Goal: Task Accomplishment & Management: Complete application form

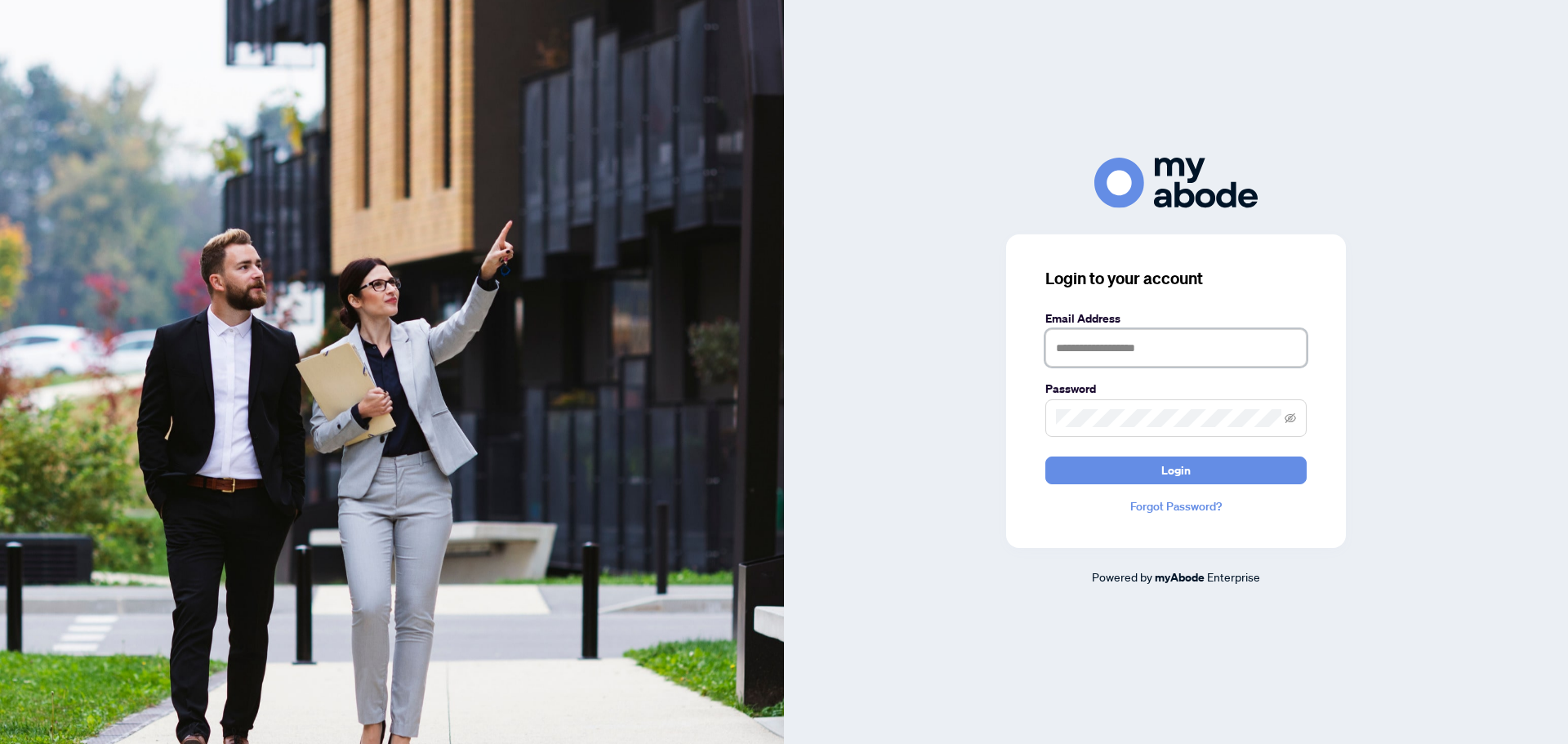
drag, startPoint x: 1178, startPoint y: 352, endPoint x: 1178, endPoint y: 367, distance: 15.0
click at [1178, 352] on input "text" at bounding box center [1176, 347] width 262 height 37
type input "**********"
click at [1046, 457] on button "Login" at bounding box center [1176, 470] width 262 height 27
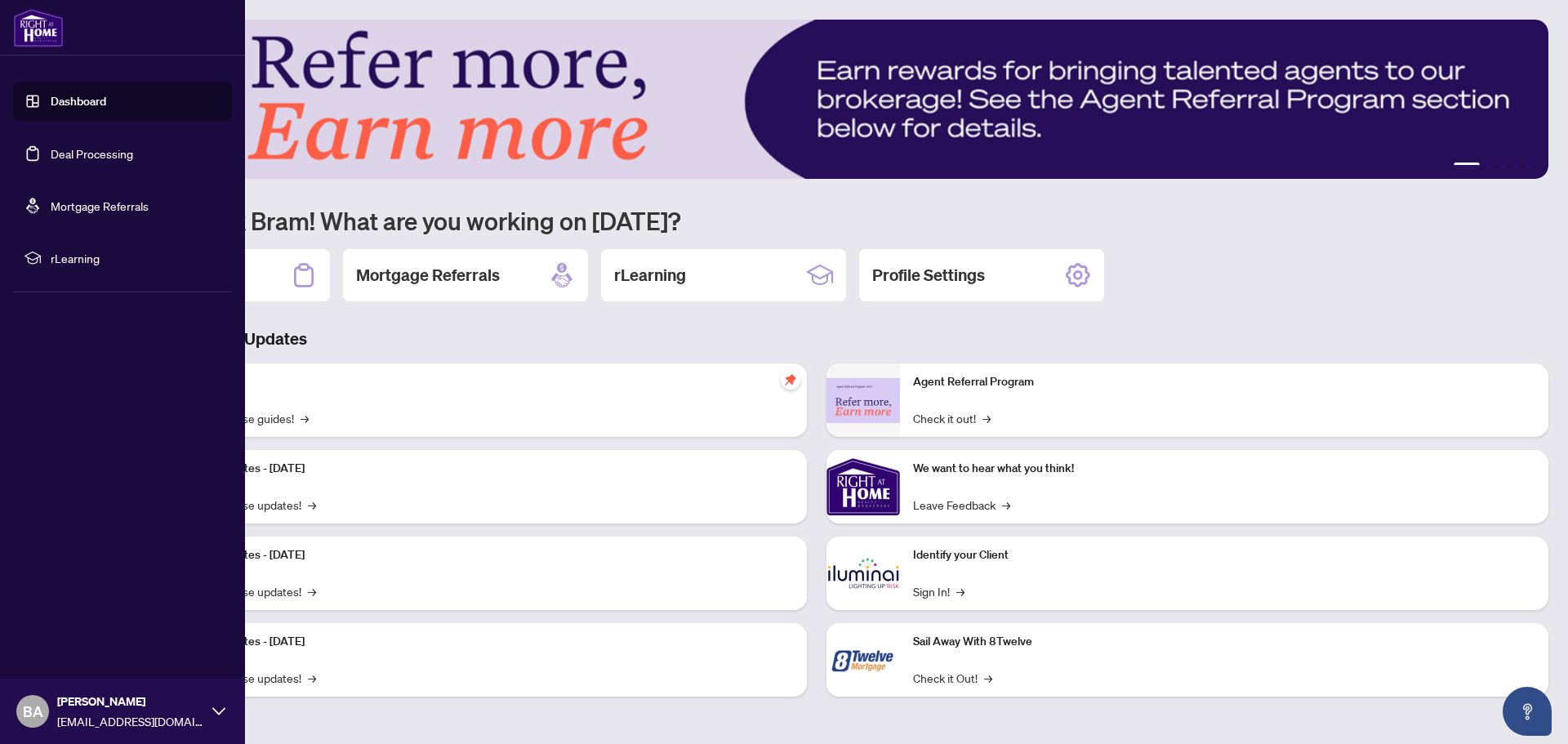
click at [81, 160] on link "Deal Processing" at bounding box center [92, 153] width 82 height 15
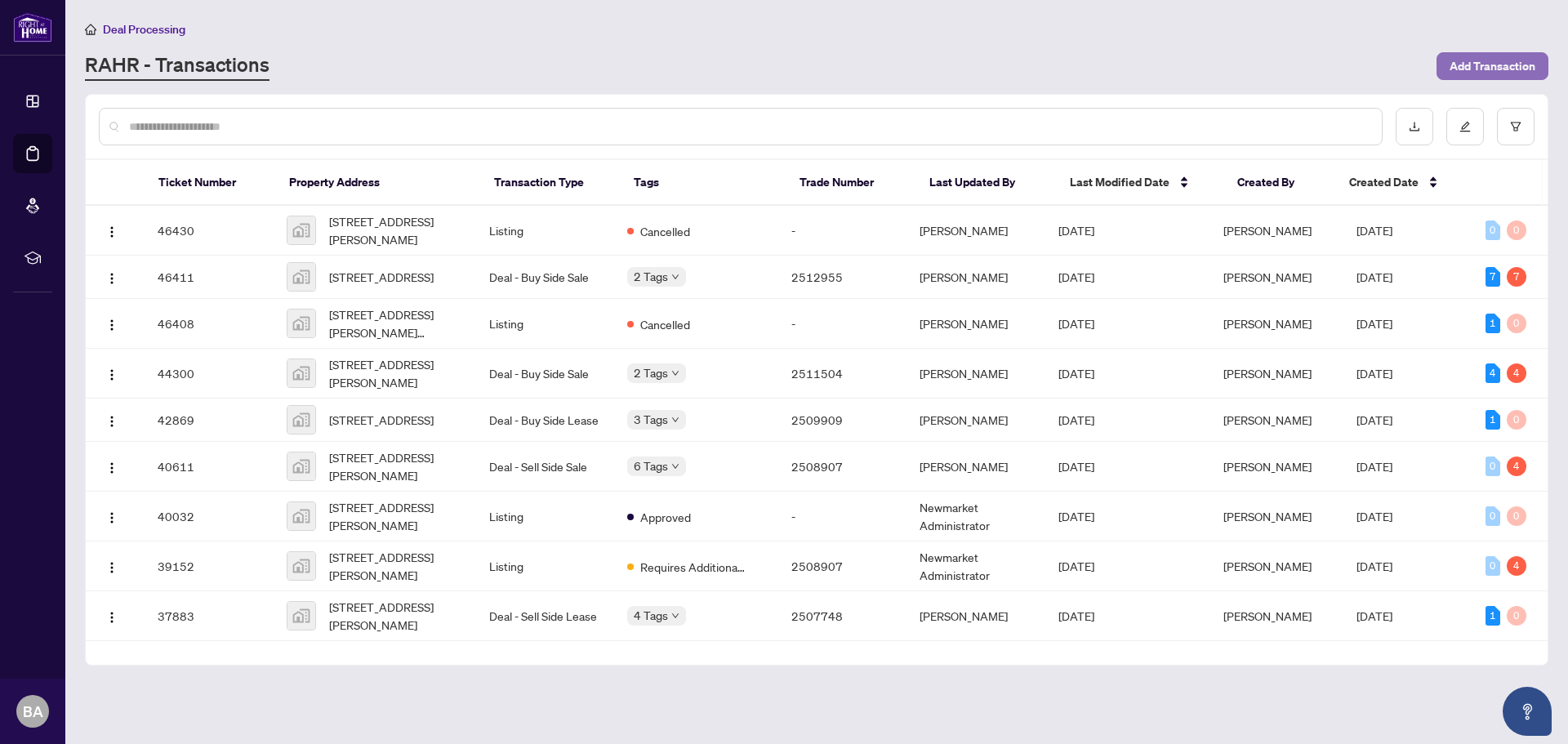
click at [1448, 68] on button "Add Transaction" at bounding box center [1492, 66] width 112 height 27
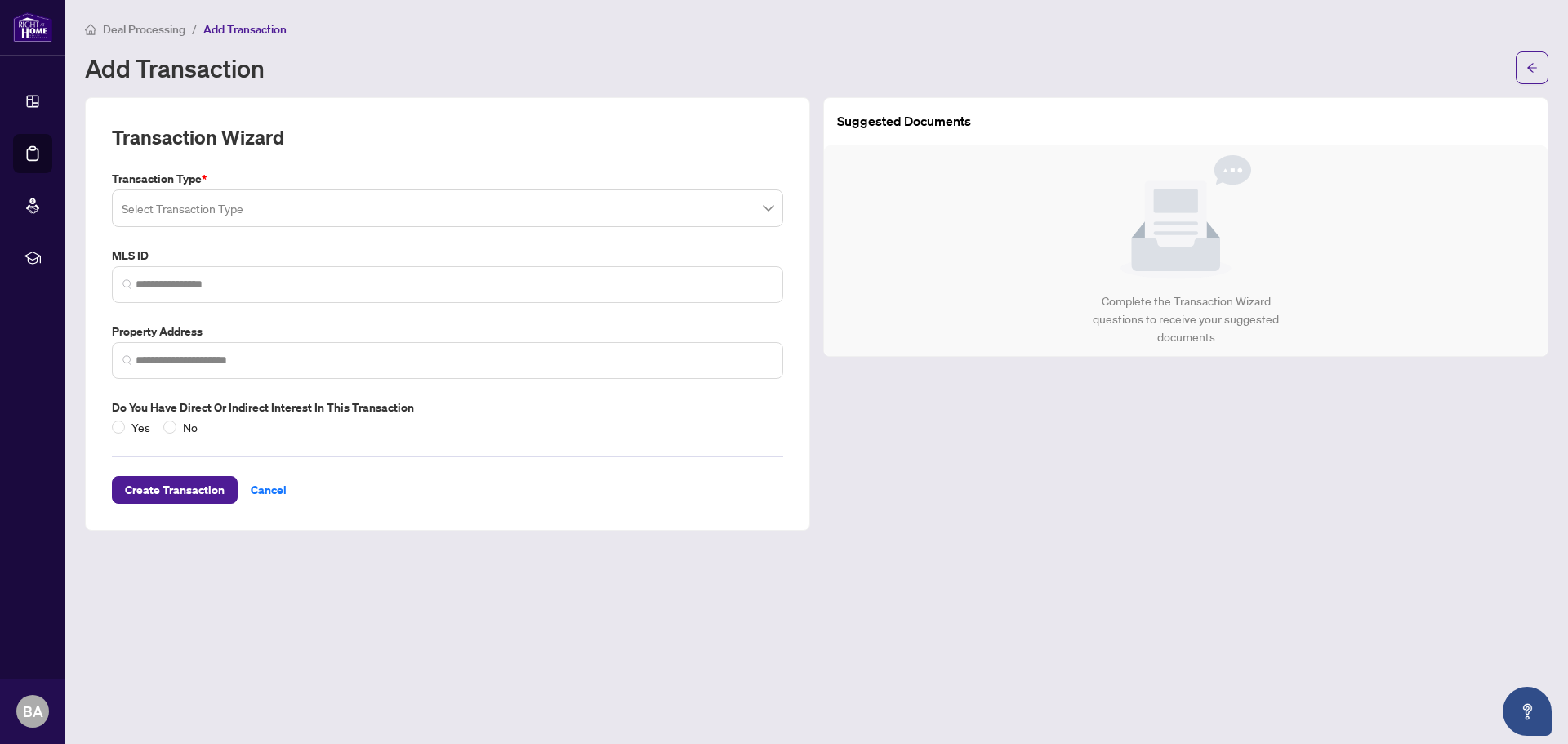
click at [192, 208] on input "search" at bounding box center [439, 210] width 637 height 36
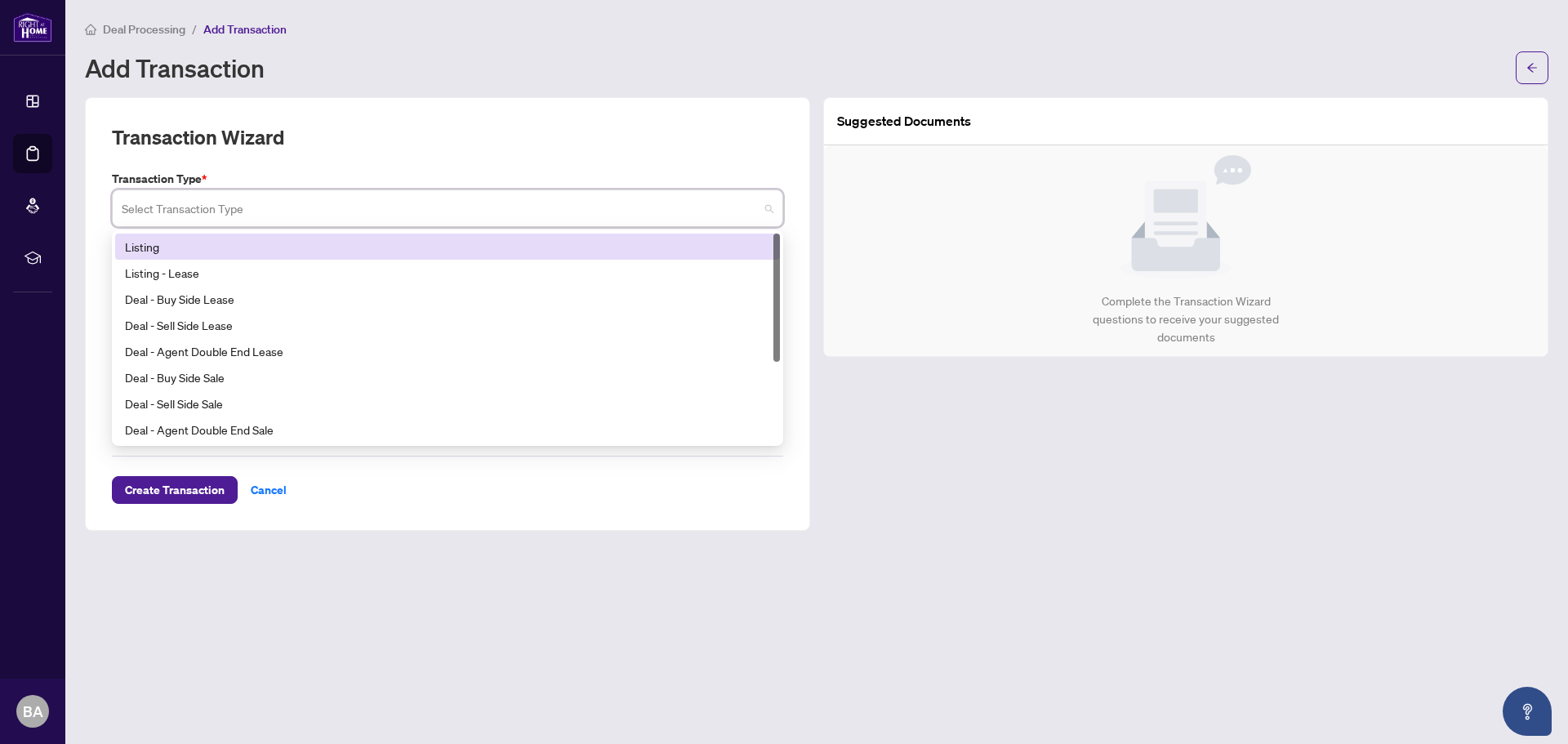
click at [135, 251] on div "Listing" at bounding box center [448, 247] width 645 height 18
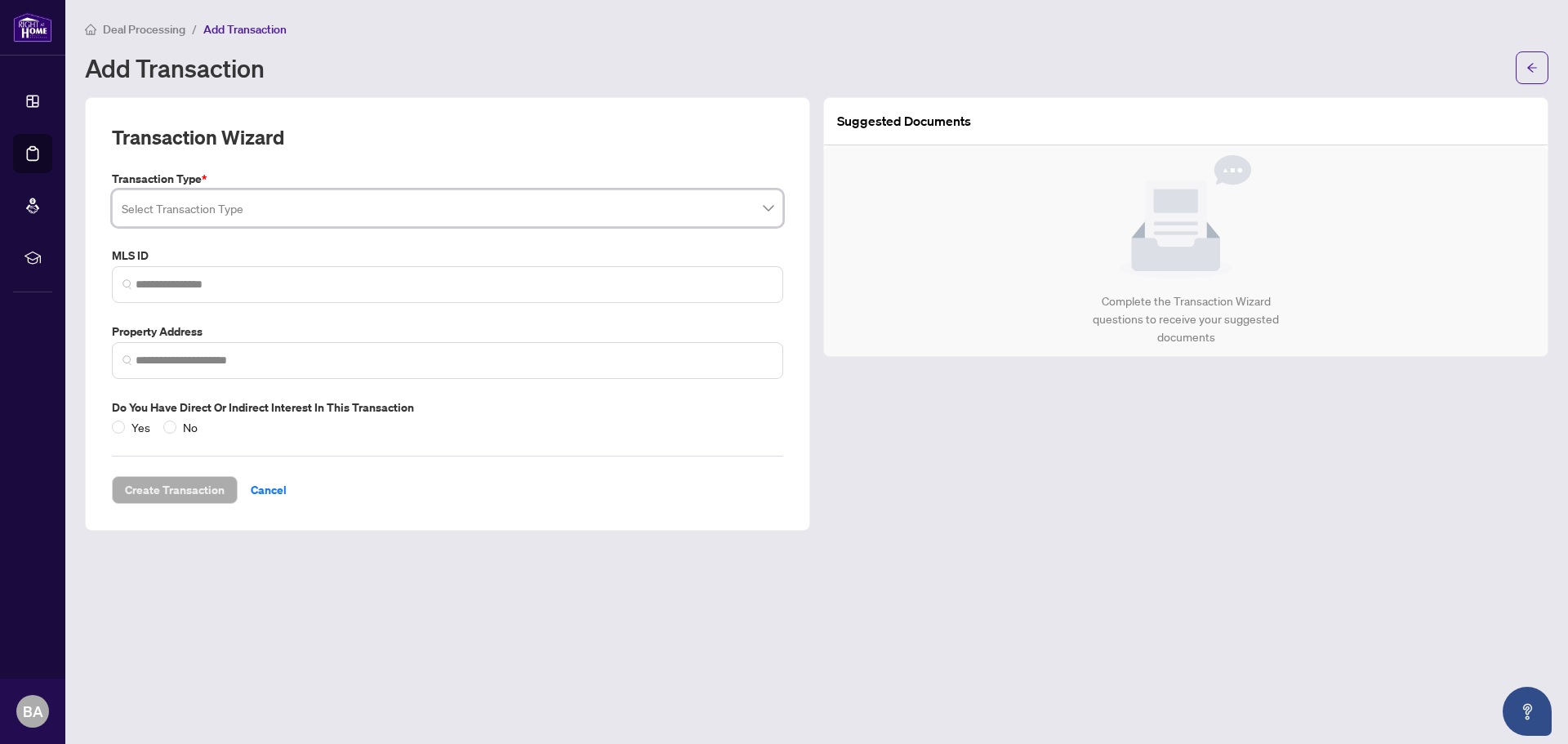
click at [768, 207] on span at bounding box center [447, 208] width 652 height 31
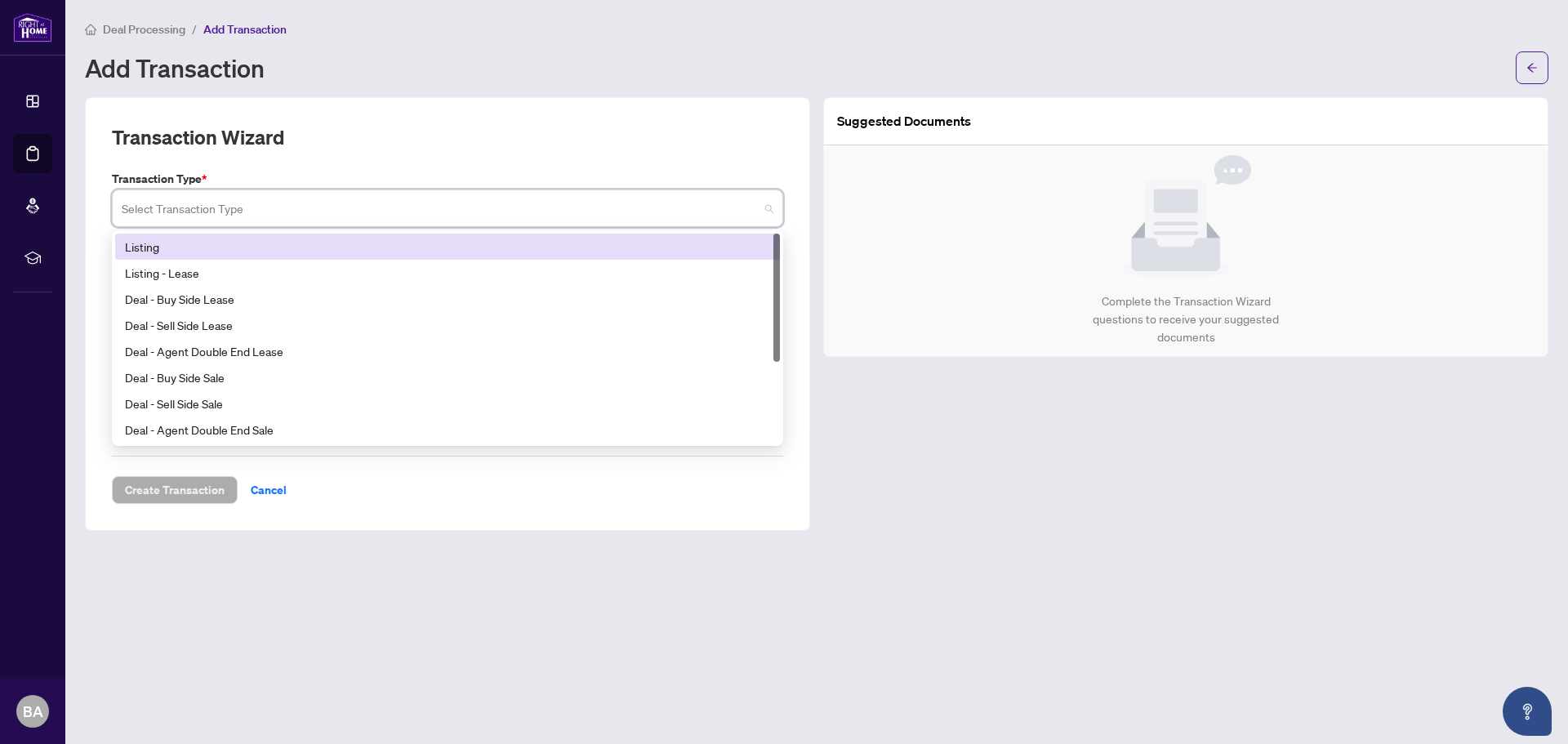
drag, startPoint x: 773, startPoint y: 271, endPoint x: 749, endPoint y: 180, distance: 94.1
click at [749, 180] on div "Transaction Type * Select Transaction Type 13 14 Listing Listing - Lease Deal -…" at bounding box center [448, 198] width 685 height 57
drag, startPoint x: 235, startPoint y: 246, endPoint x: 253, endPoint y: 243, distance: 18.2
click at [235, 246] on div "Listing" at bounding box center [448, 247] width 645 height 18
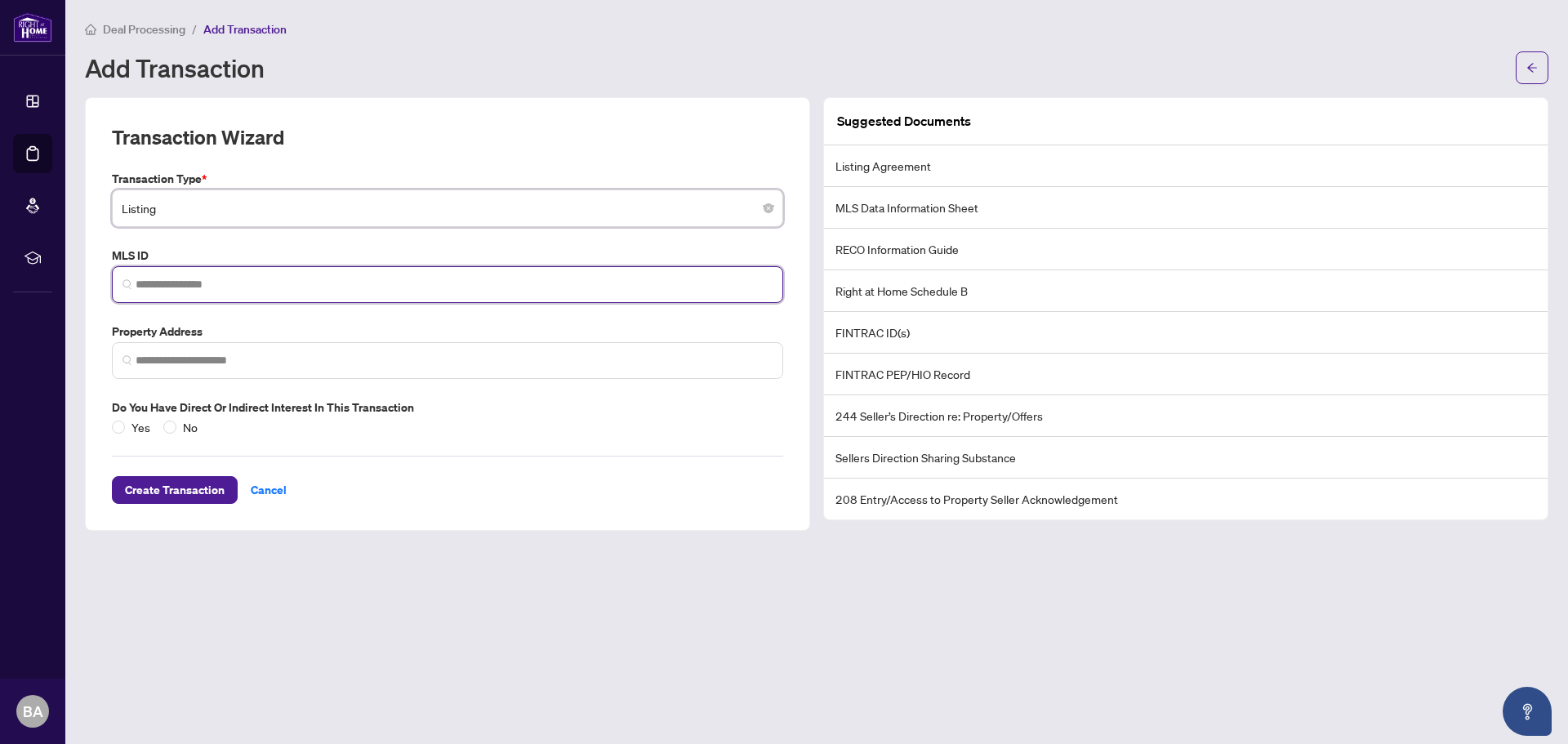
click at [197, 286] on input "search" at bounding box center [454, 284] width 637 height 17
paste input "*********"
click at [180, 349] on span at bounding box center [448, 360] width 671 height 36
type input "*********"
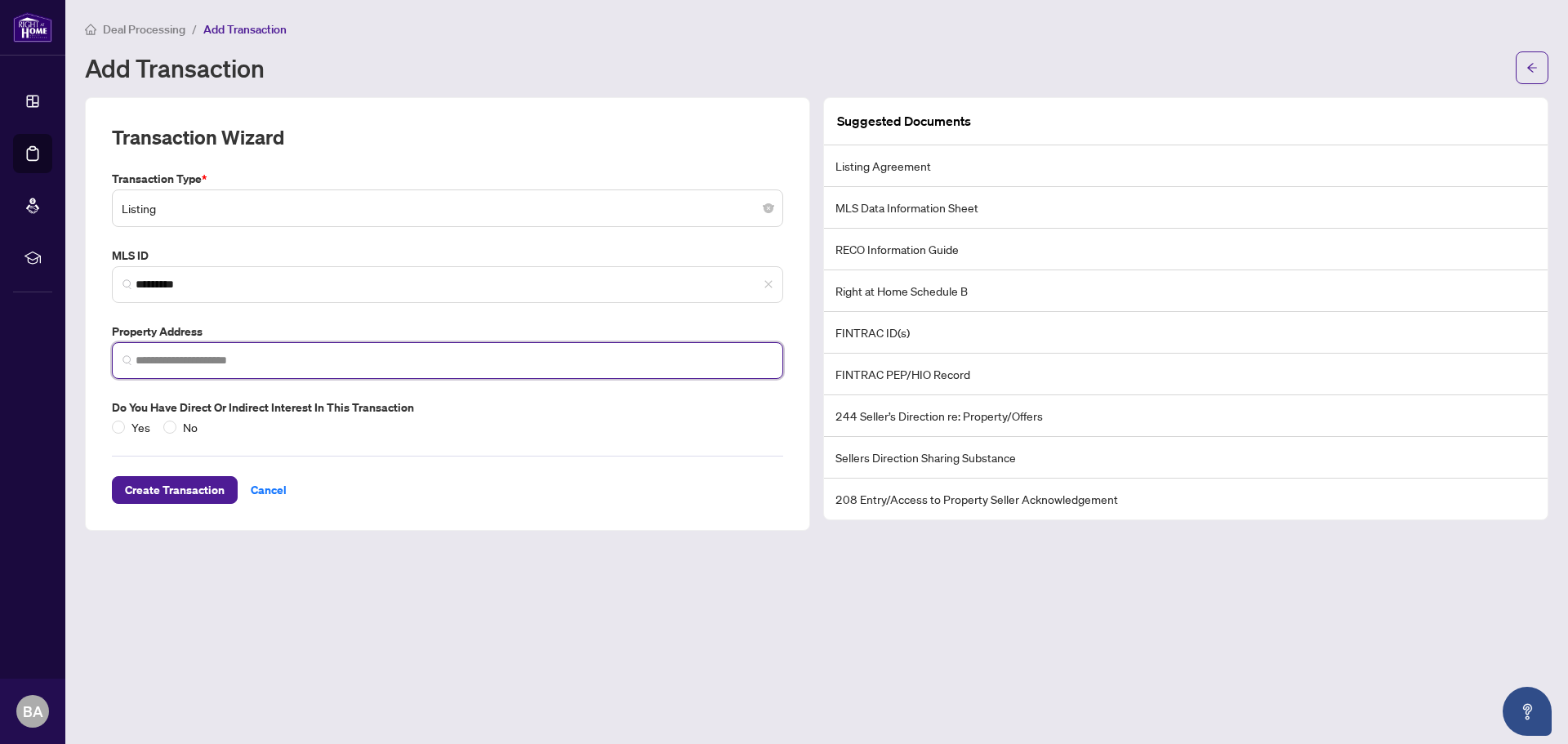
click at [186, 347] on span at bounding box center [448, 360] width 671 height 36
click at [191, 353] on input "search" at bounding box center [454, 360] width 637 height 17
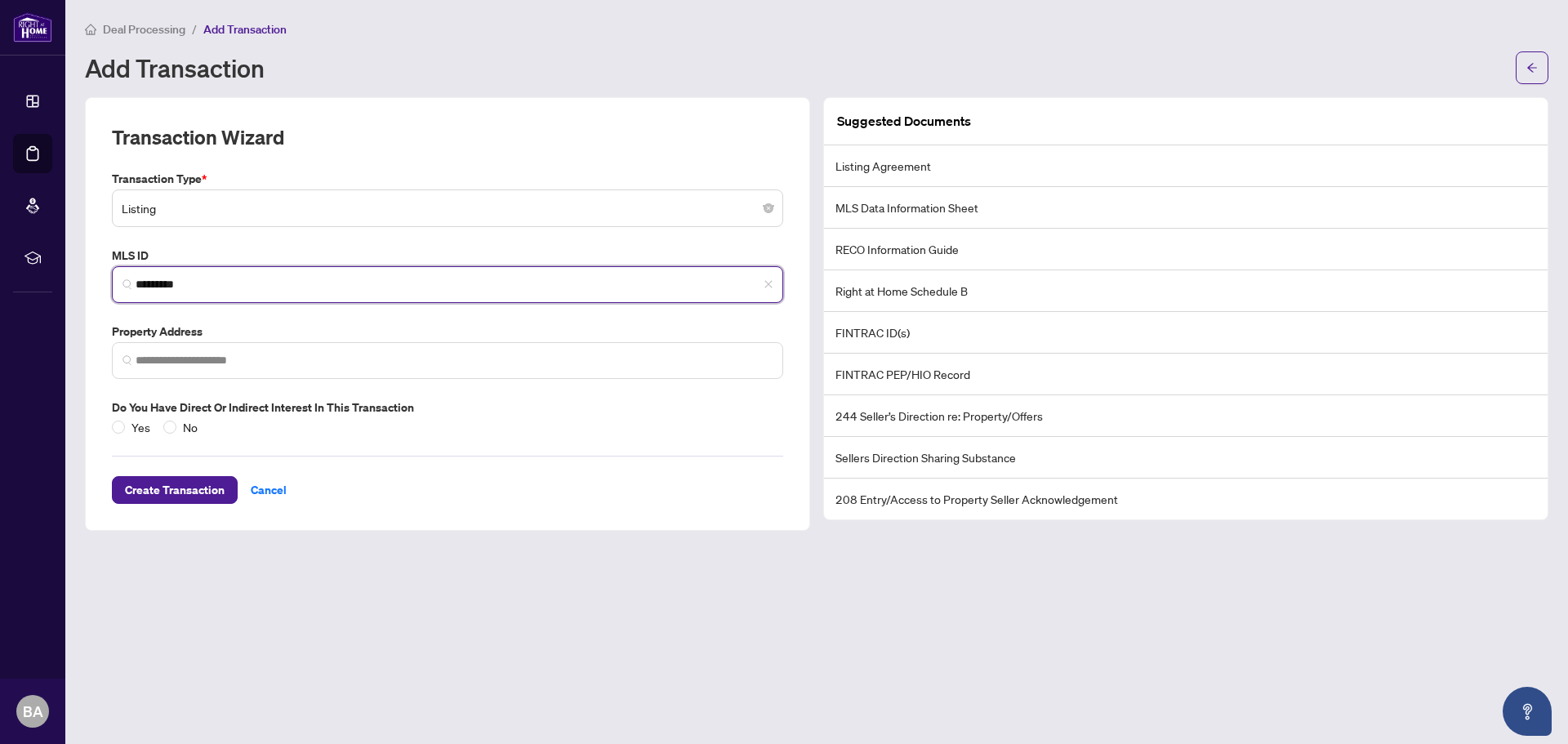
click at [211, 283] on input "*********" at bounding box center [454, 284] width 637 height 17
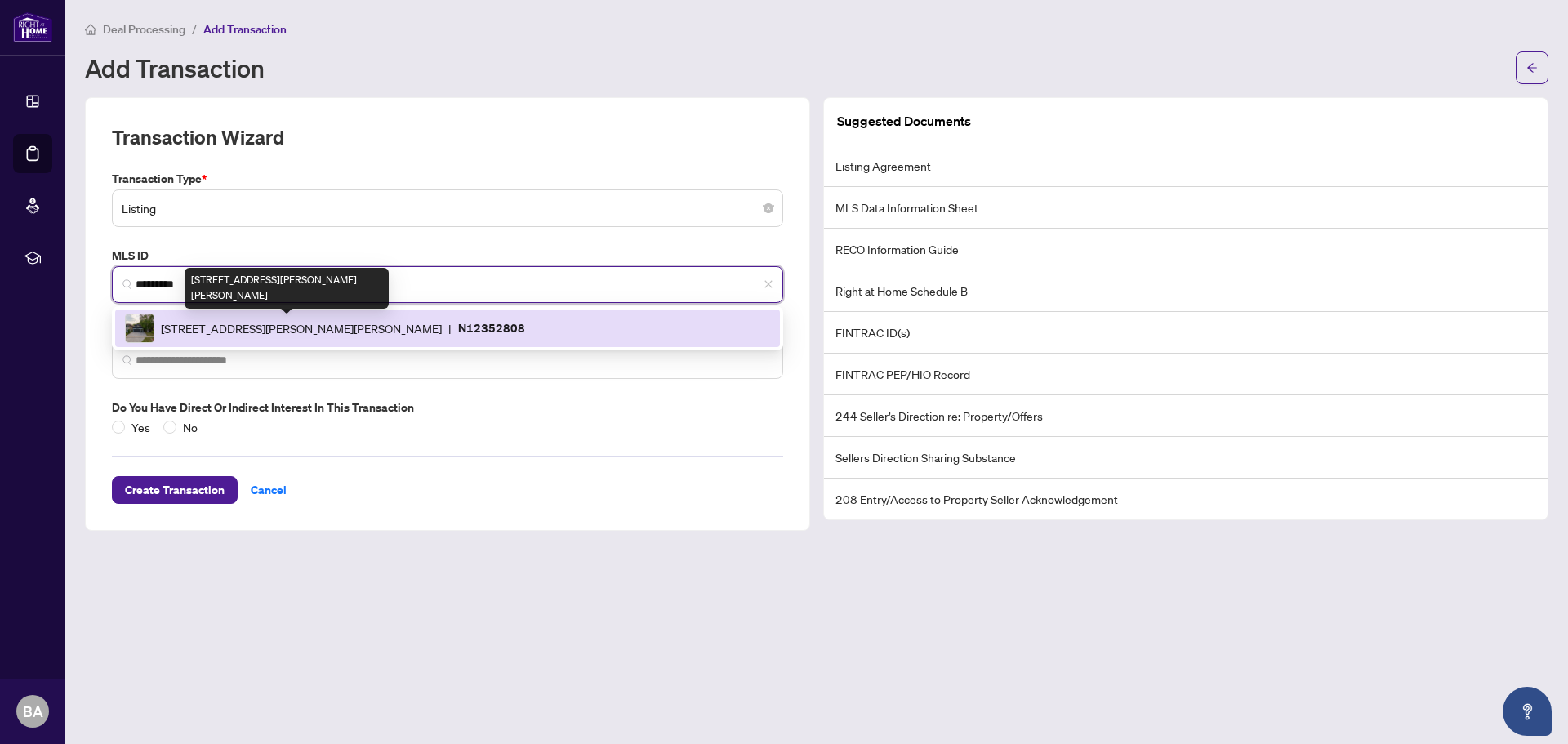
click at [223, 327] on span "302 Mullen Dr, Vaughan, Ontario L4J 2P2, Canada" at bounding box center [301, 328] width 281 height 18
type input "**********"
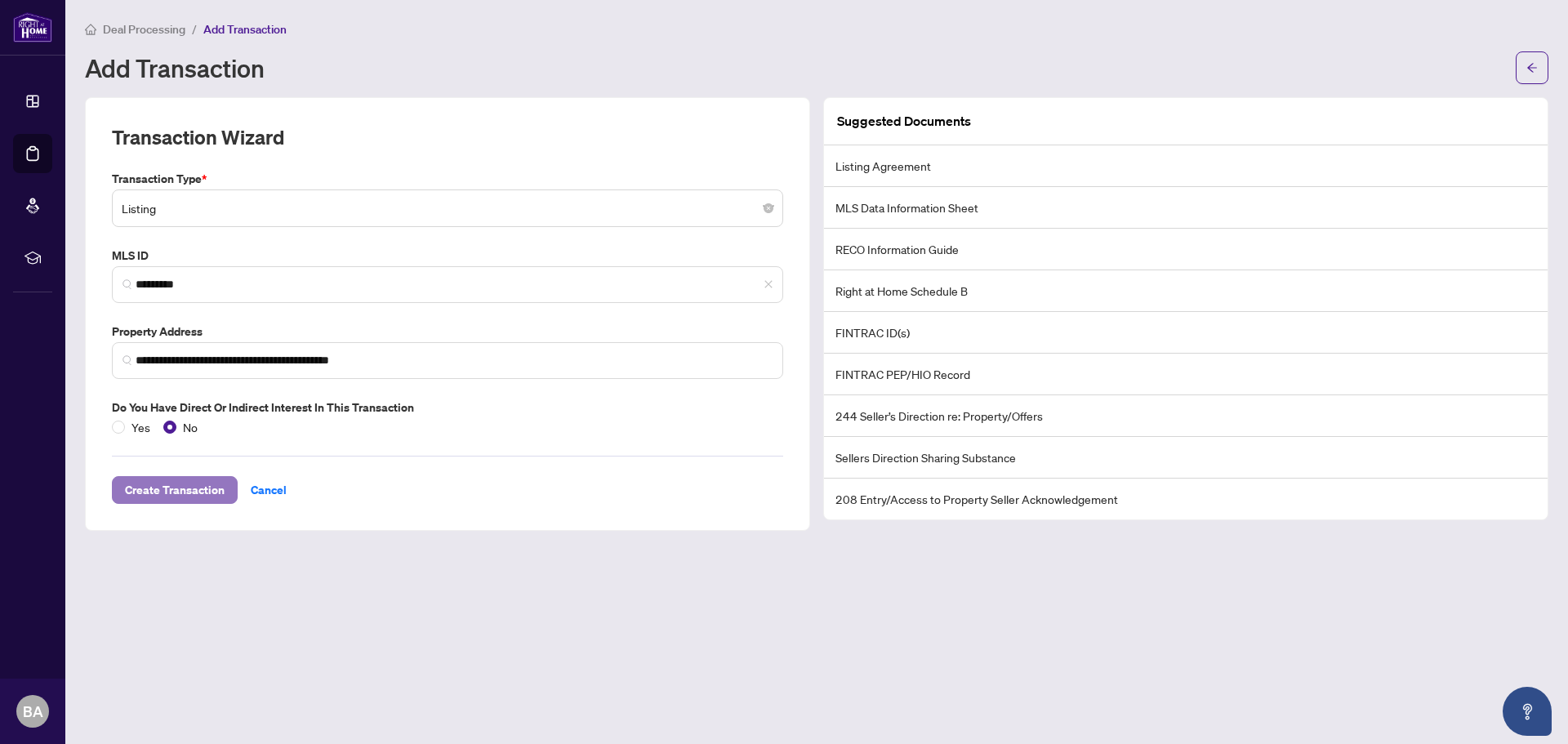
click at [199, 490] on span "Create Transaction" at bounding box center [174, 490] width 99 height 26
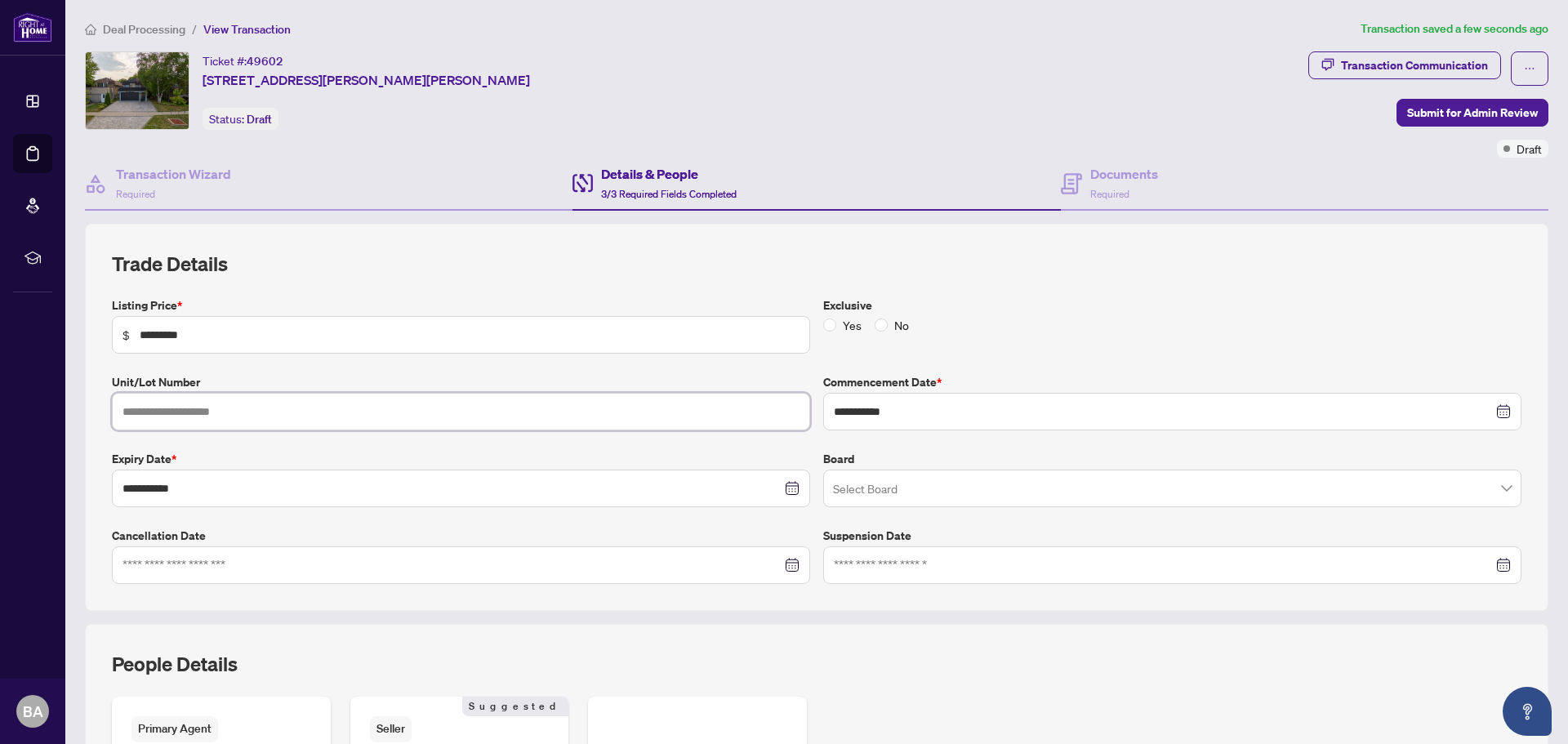
click at [194, 412] on input "text" at bounding box center [461, 411] width 698 height 37
type input "***"
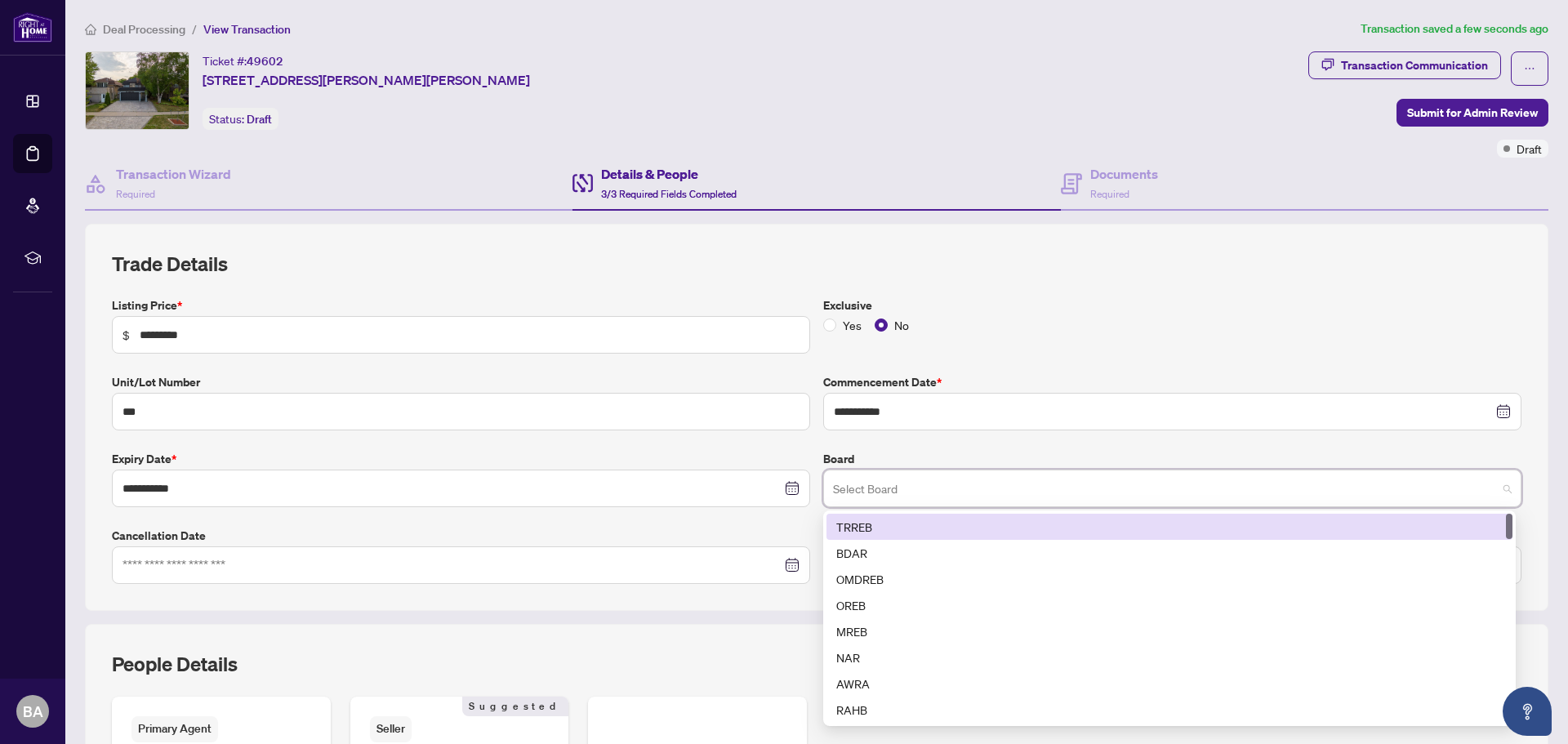
click at [1002, 480] on input "search" at bounding box center [1165, 491] width 664 height 36
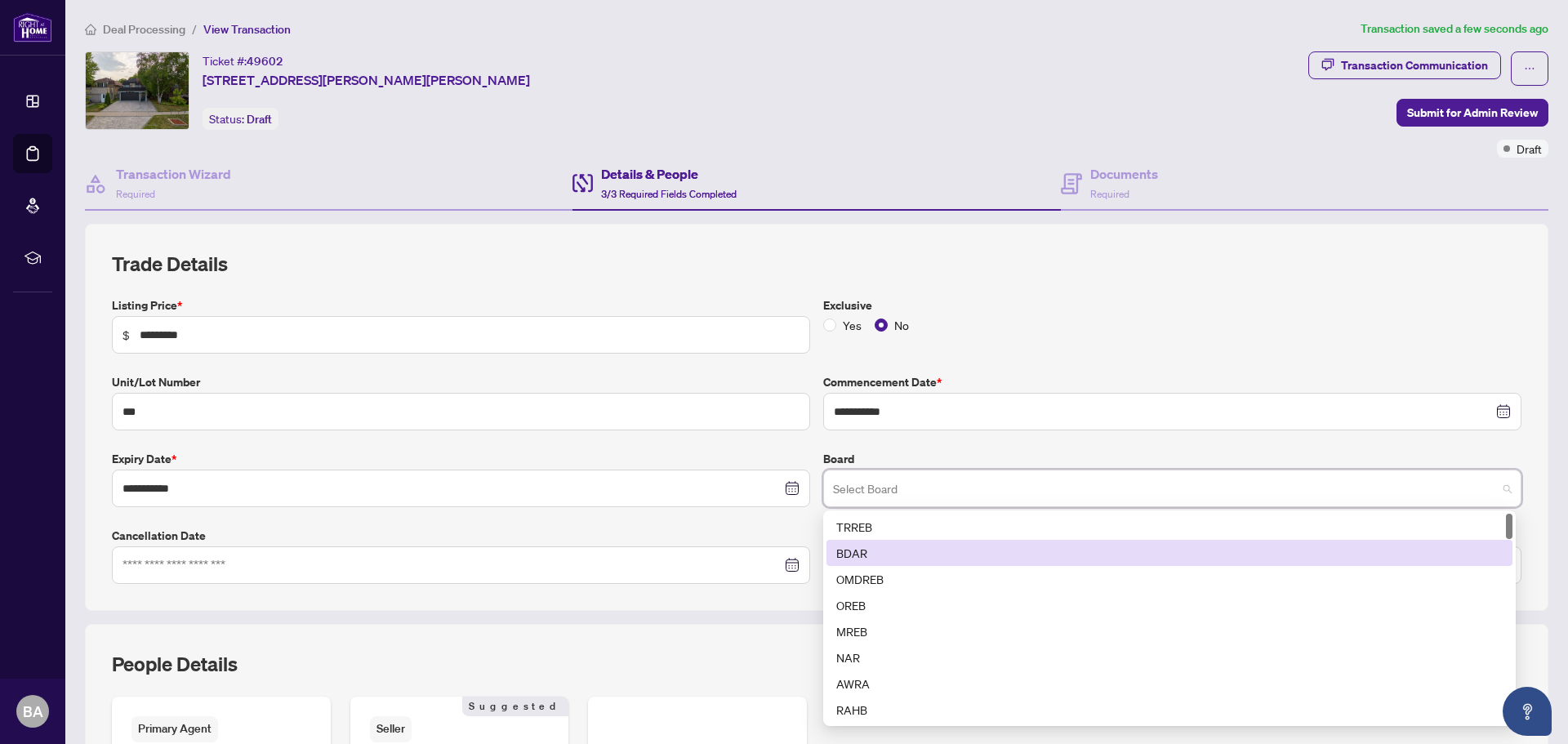
click at [900, 530] on div "TRREB" at bounding box center [1169, 527] width 666 height 18
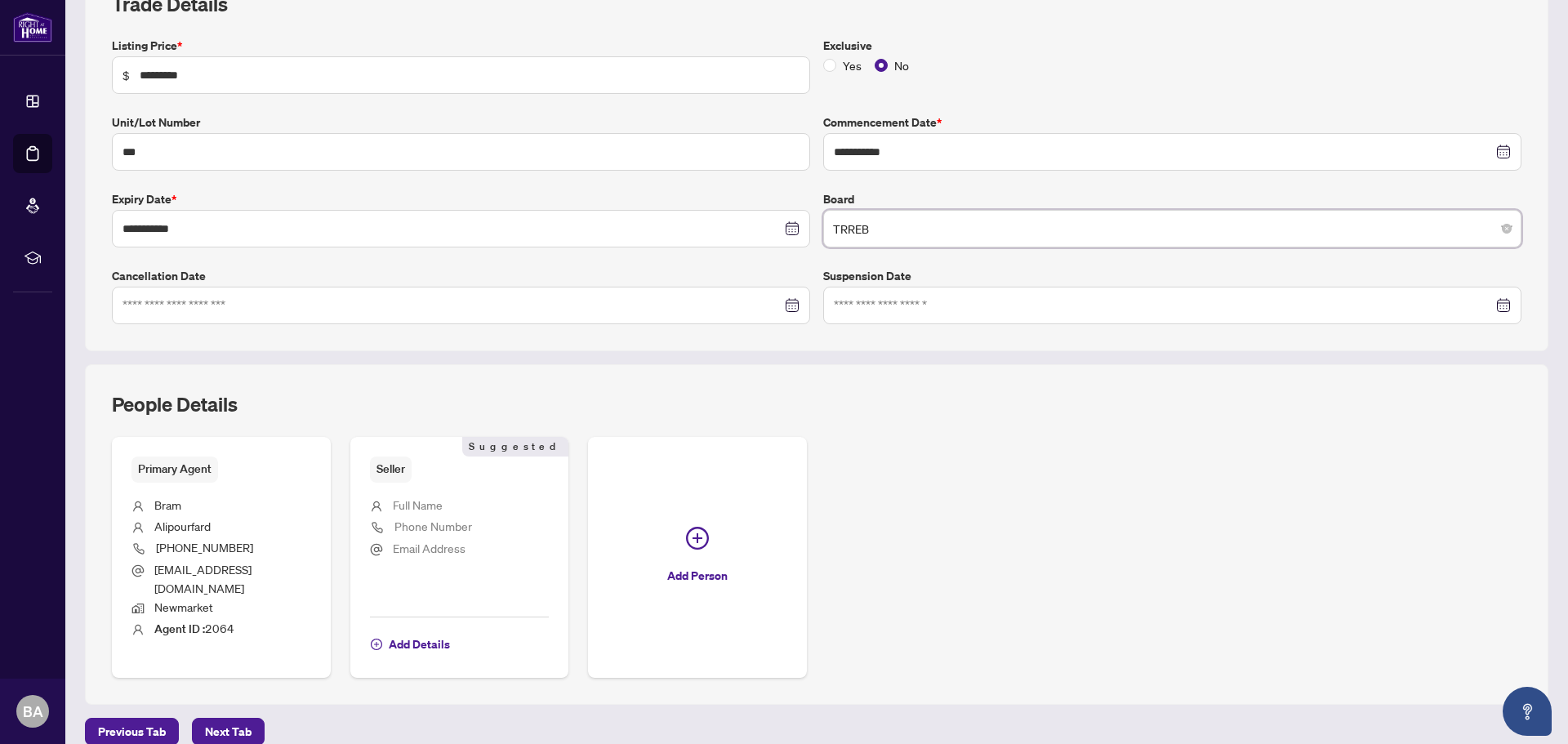
scroll to position [76, 0]
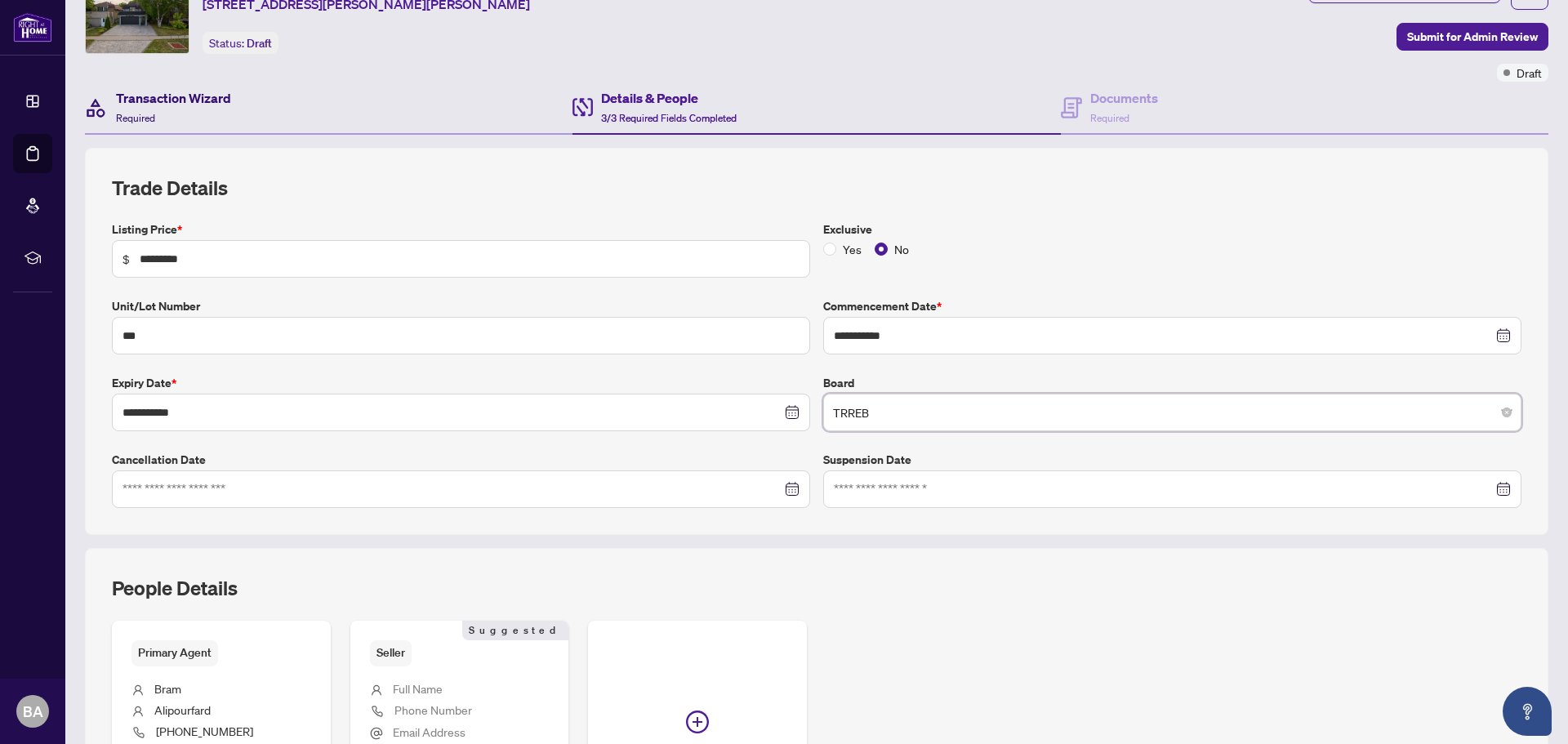
click at [185, 110] on div "Transaction Wizard Required" at bounding box center [173, 108] width 115 height 38
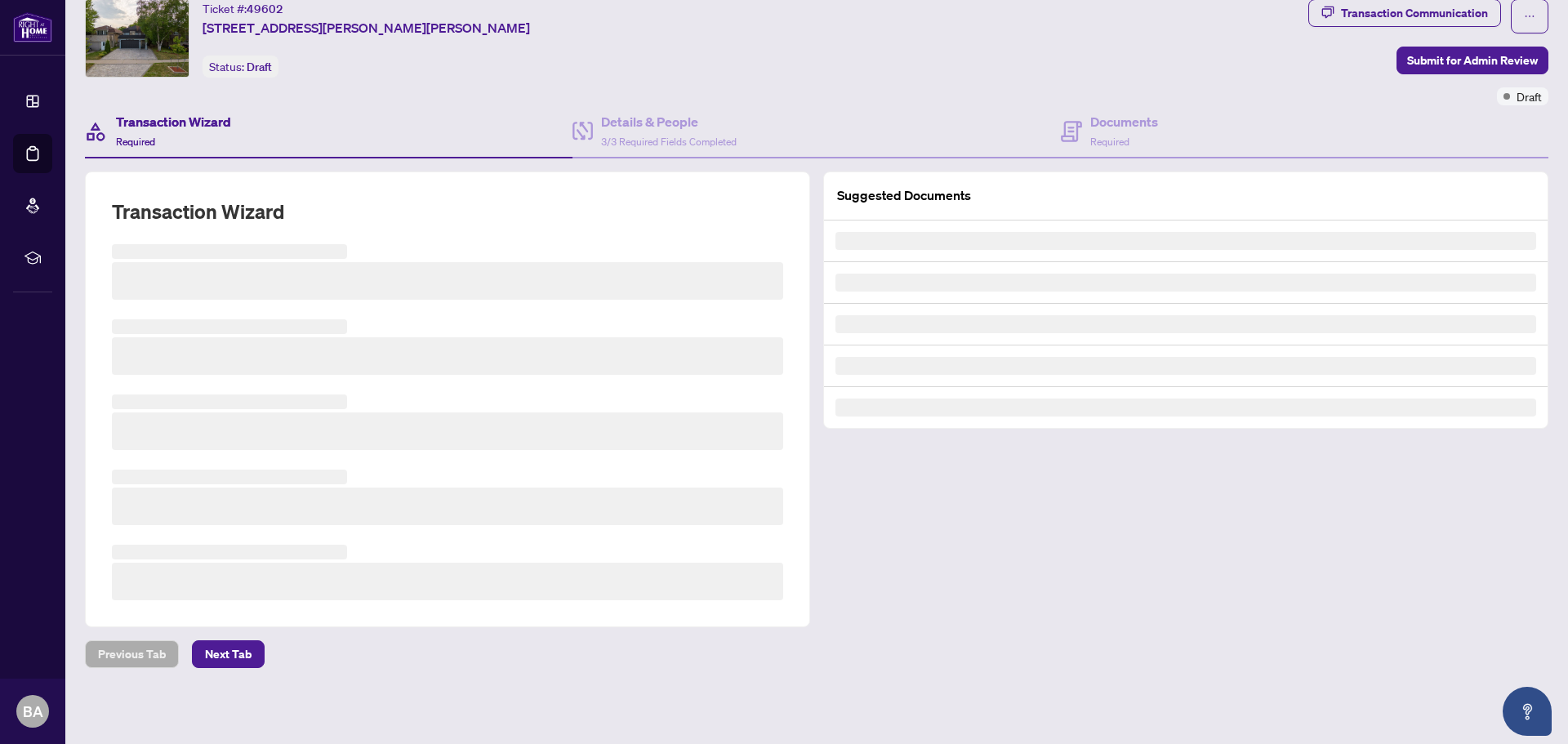
click at [662, 106] on div "Details & People 3/3 Required Fields Completed" at bounding box center [816, 132] width 488 height 53
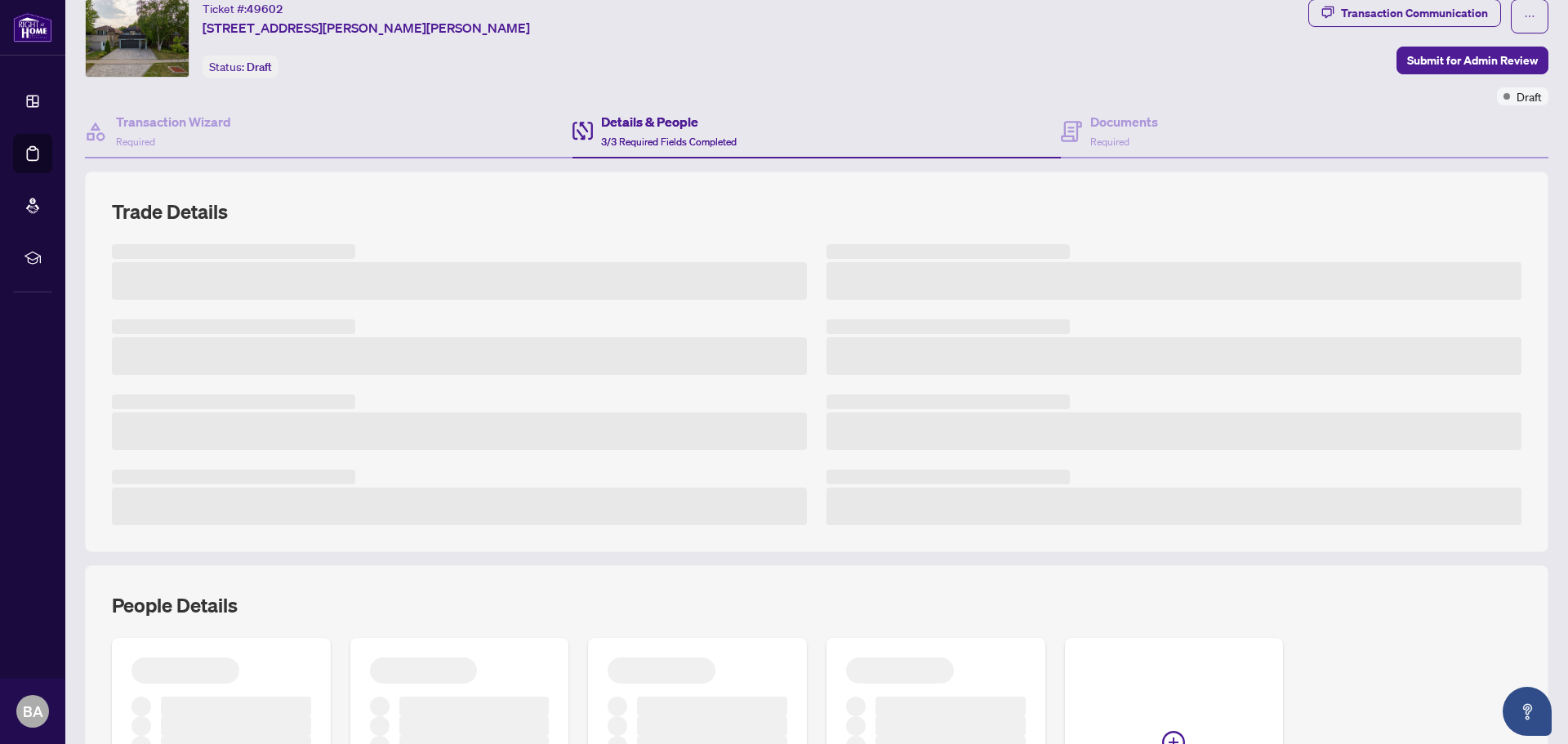
scroll to position [76, 0]
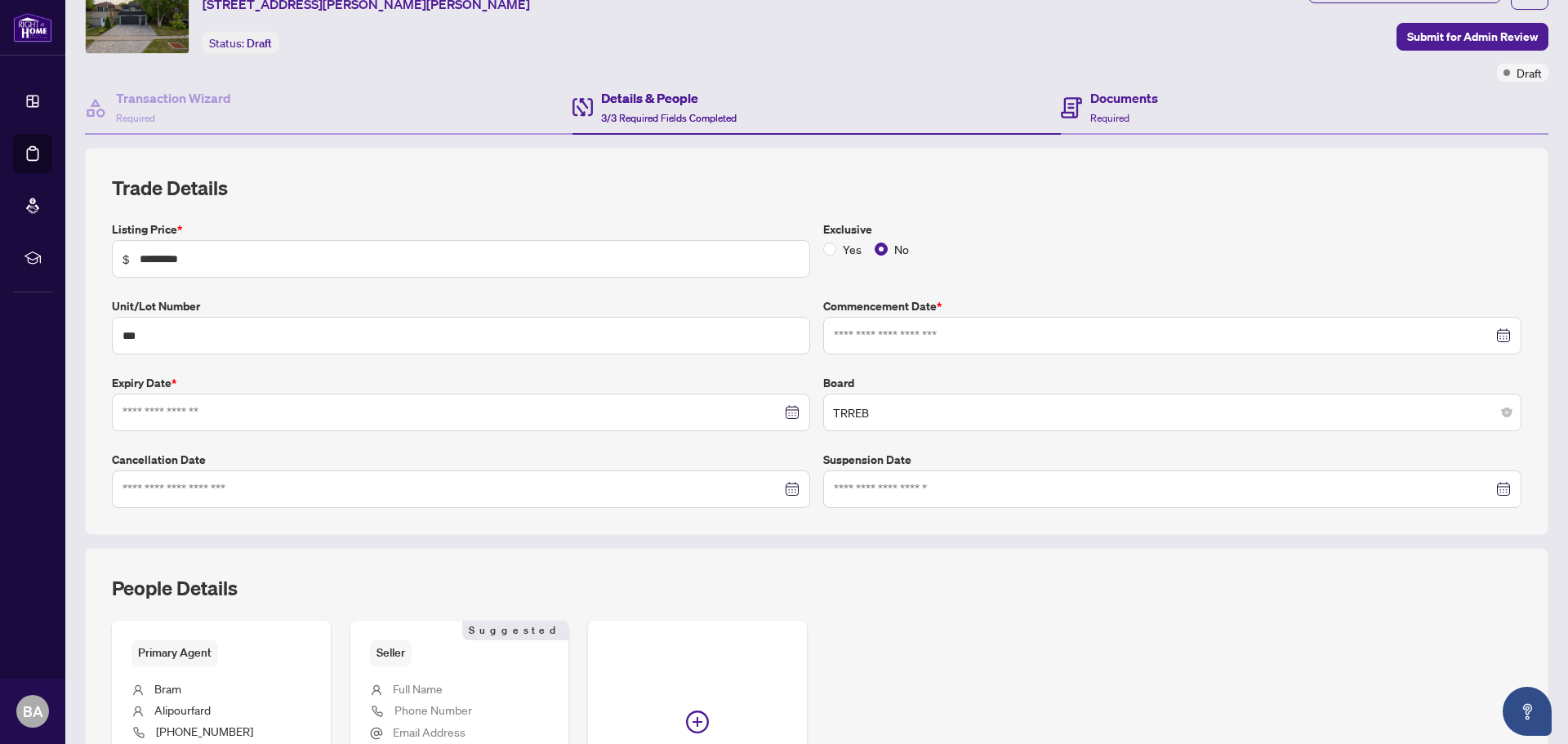
type input "**********"
click at [1095, 99] on h4 "Documents" at bounding box center [1124, 98] width 67 height 20
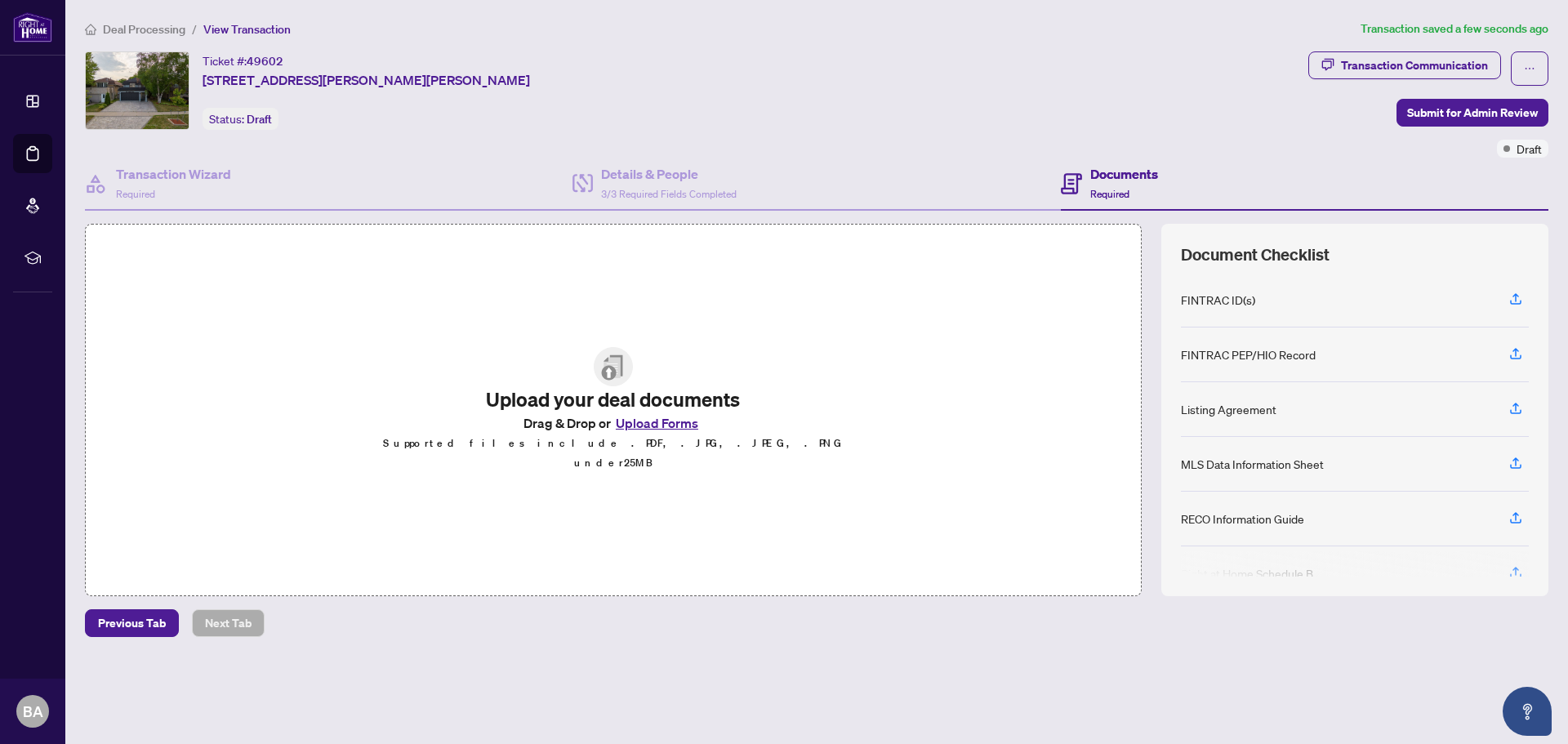
click at [651, 429] on button "Upload Forms" at bounding box center [656, 422] width 92 height 21
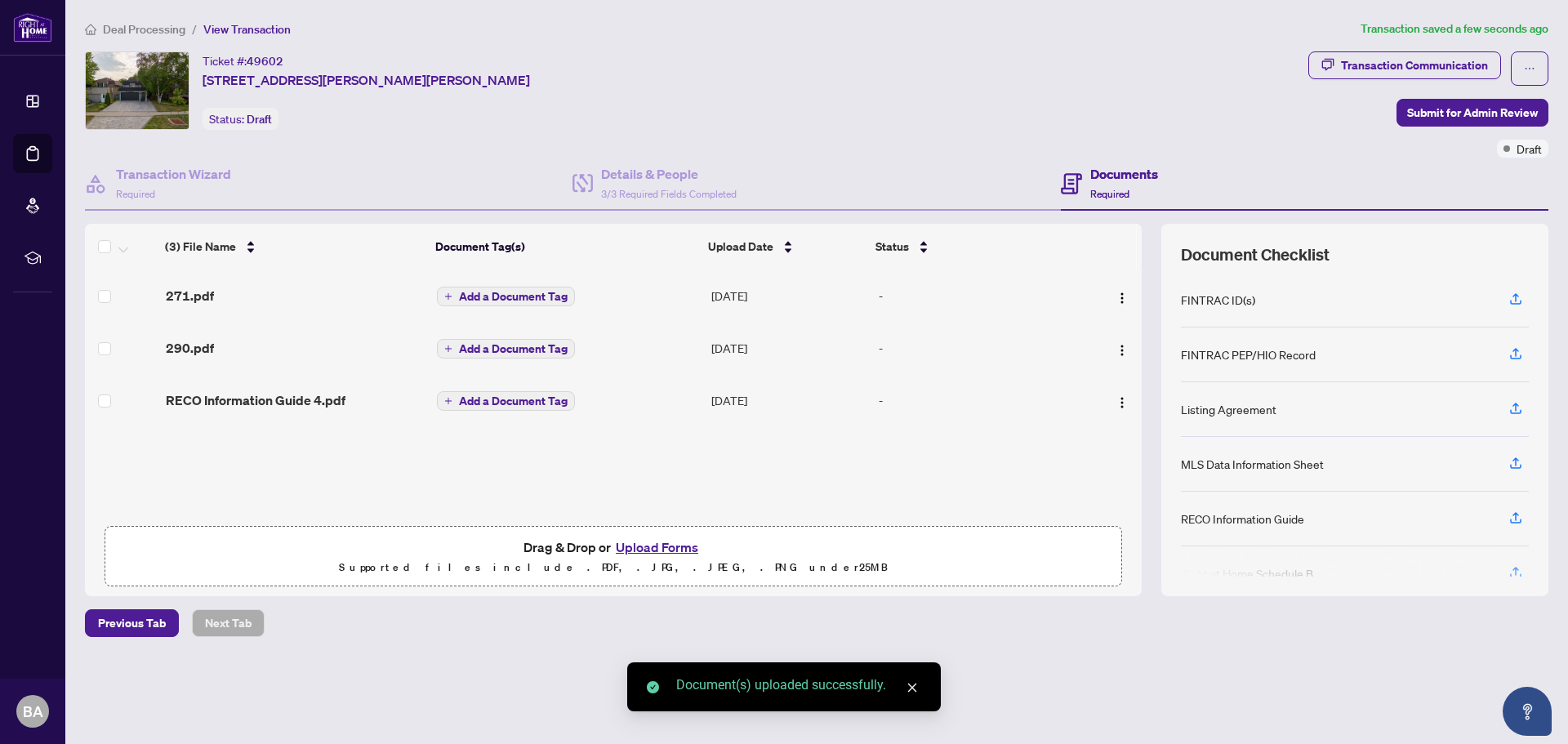
click at [510, 293] on span "Add a Document Tag" at bounding box center [513, 296] width 108 height 12
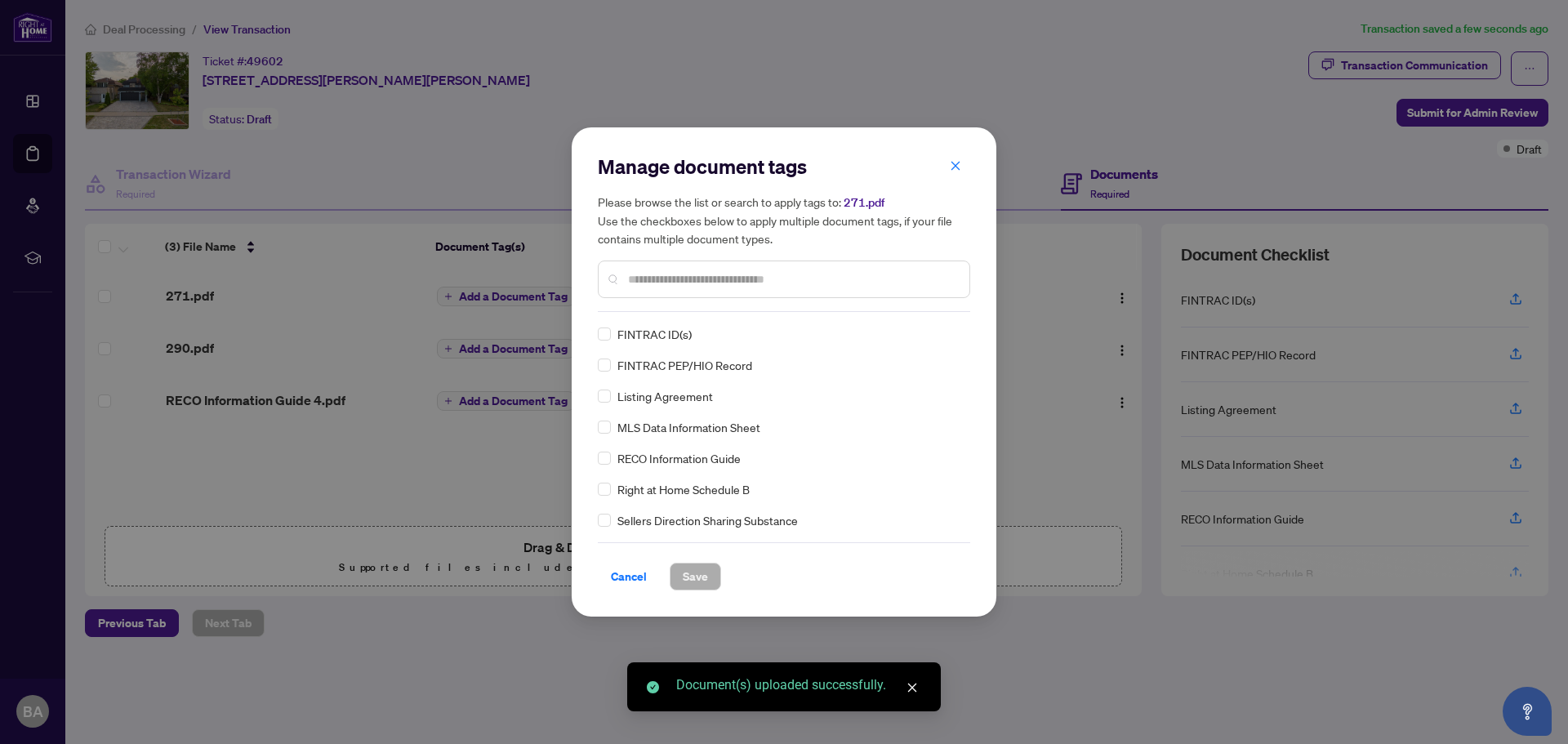
click at [696, 307] on div "Manage document tags Please browse the list or search to apply tags to: 271.pdf…" at bounding box center [784, 232] width 373 height 159
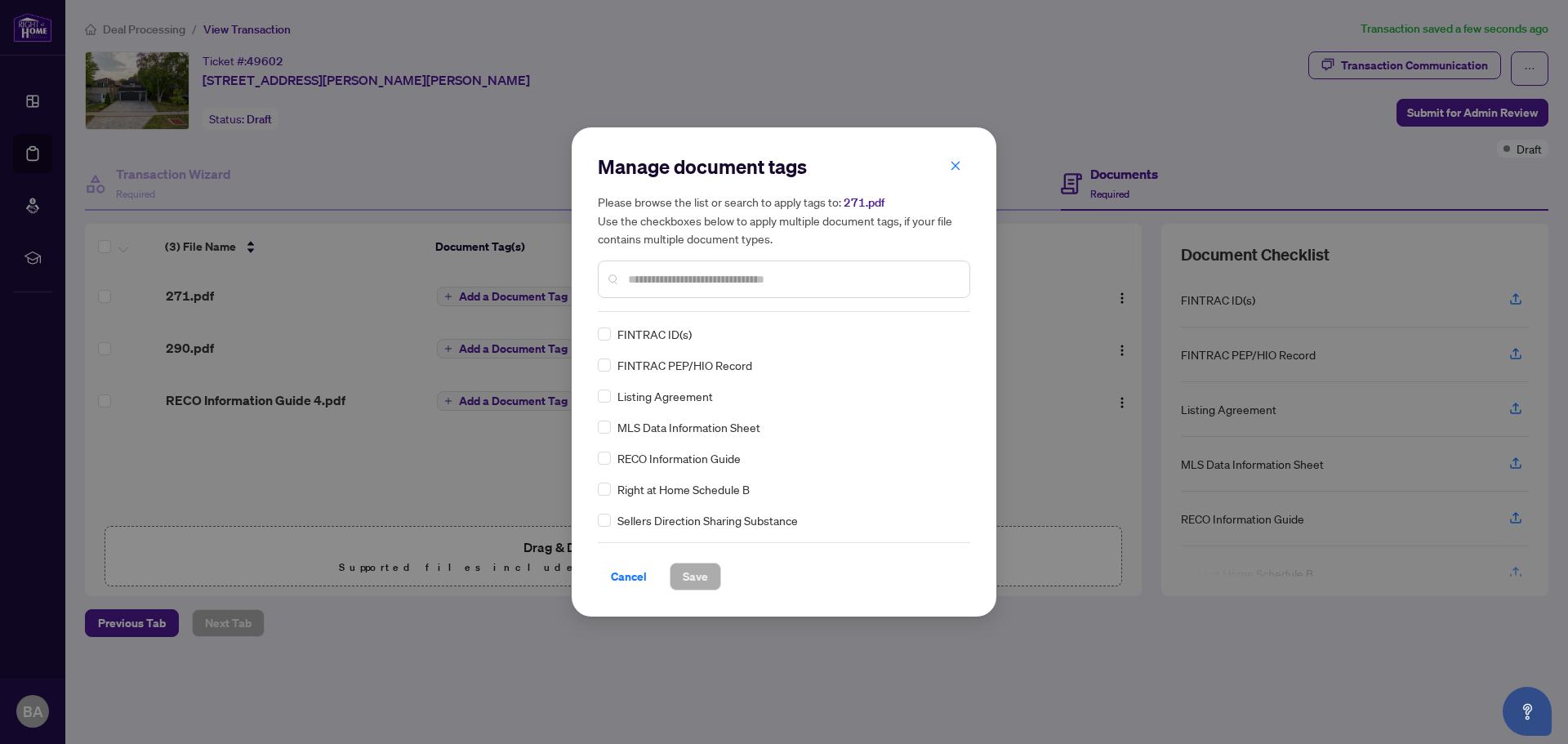
click at [683, 271] on input "text" at bounding box center [792, 280] width 328 height 18
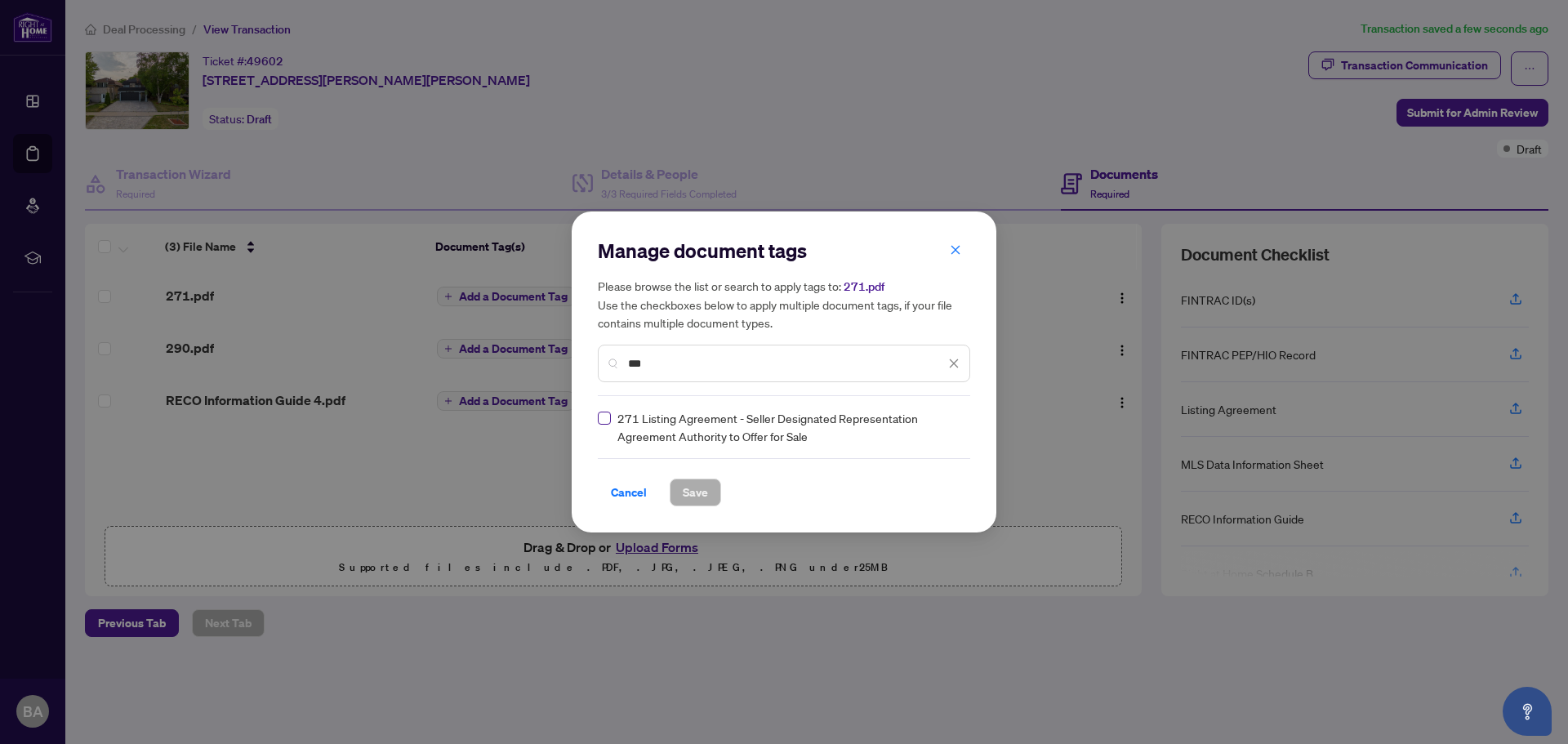
type input "***"
click at [699, 491] on span "Save" at bounding box center [696, 492] width 26 height 26
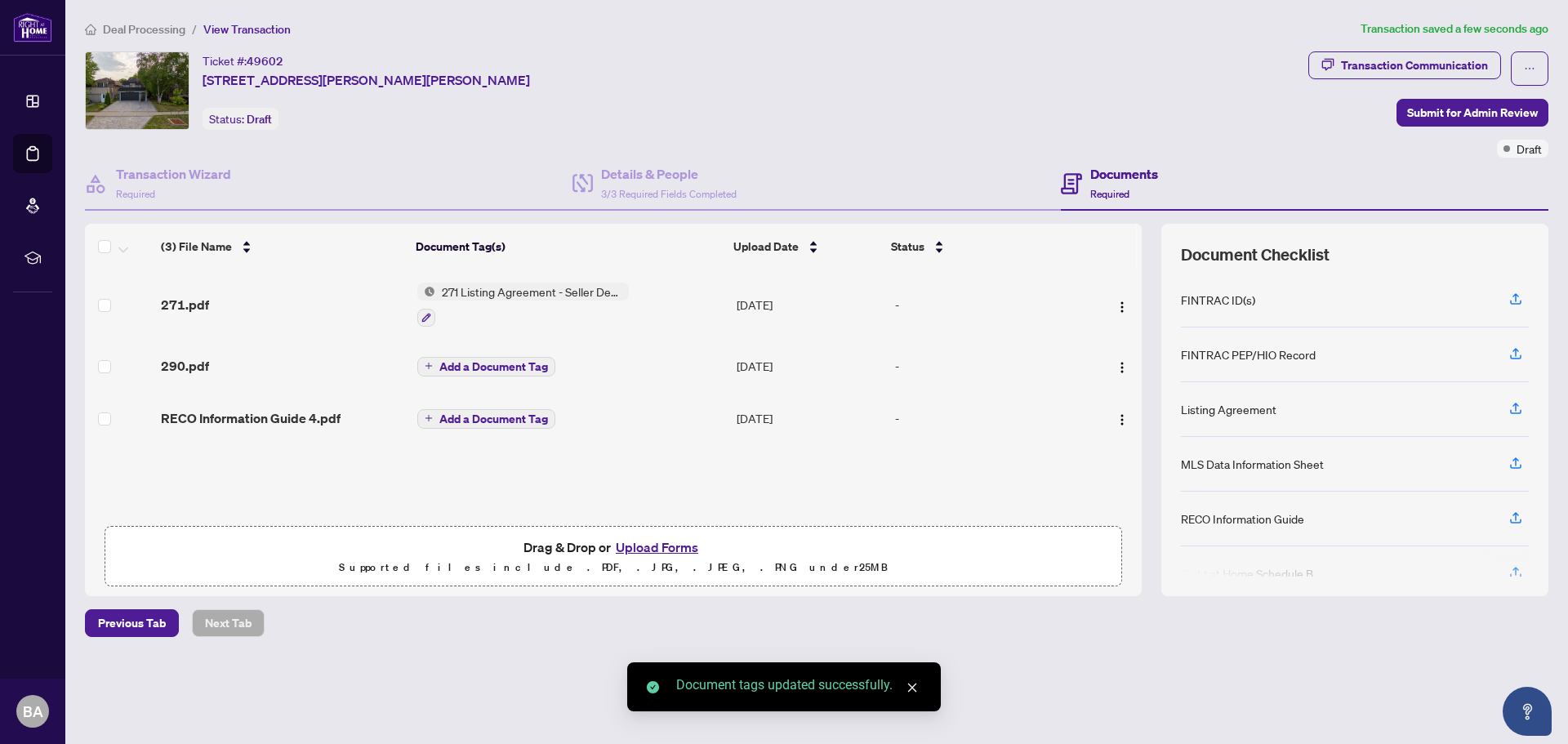
click at [500, 364] on span "Add a Document Tag" at bounding box center [493, 367] width 108 height 12
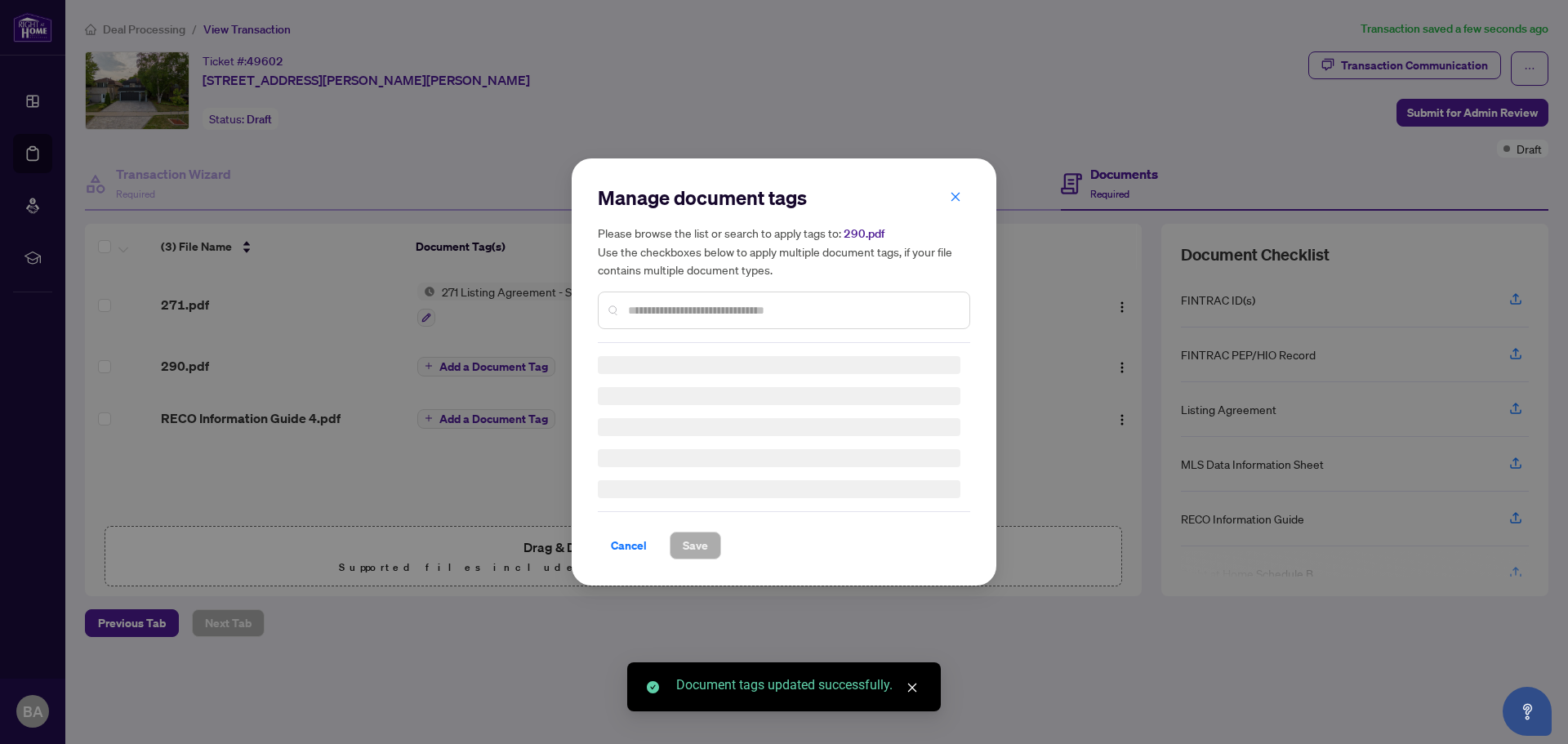
click at [644, 307] on div "Manage document tags Please browse the list or search to apply tags to: 290.pdf…" at bounding box center [784, 264] width 373 height 159
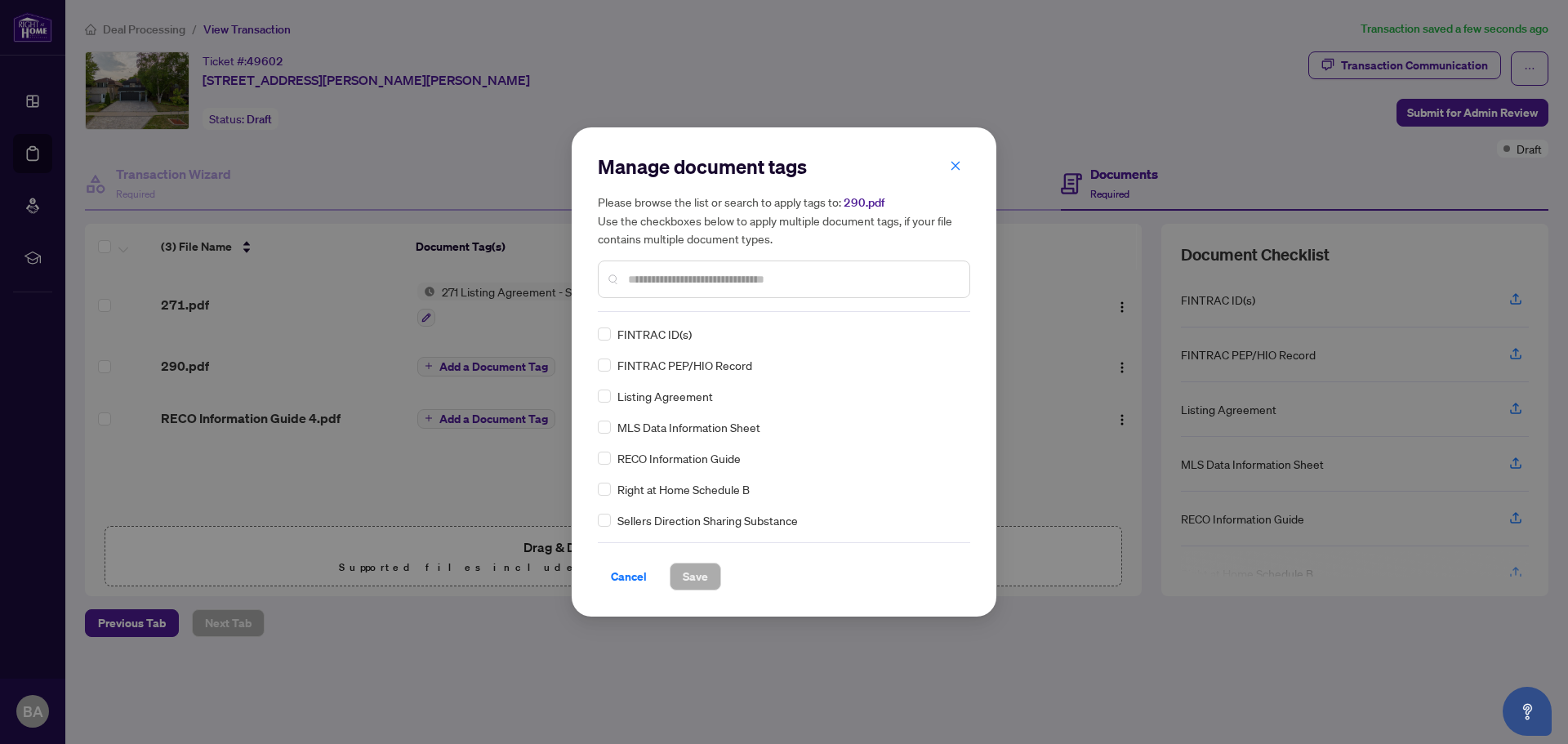
click at [644, 289] on div at bounding box center [784, 279] width 373 height 37
click at [650, 284] on input "text" at bounding box center [792, 280] width 328 height 18
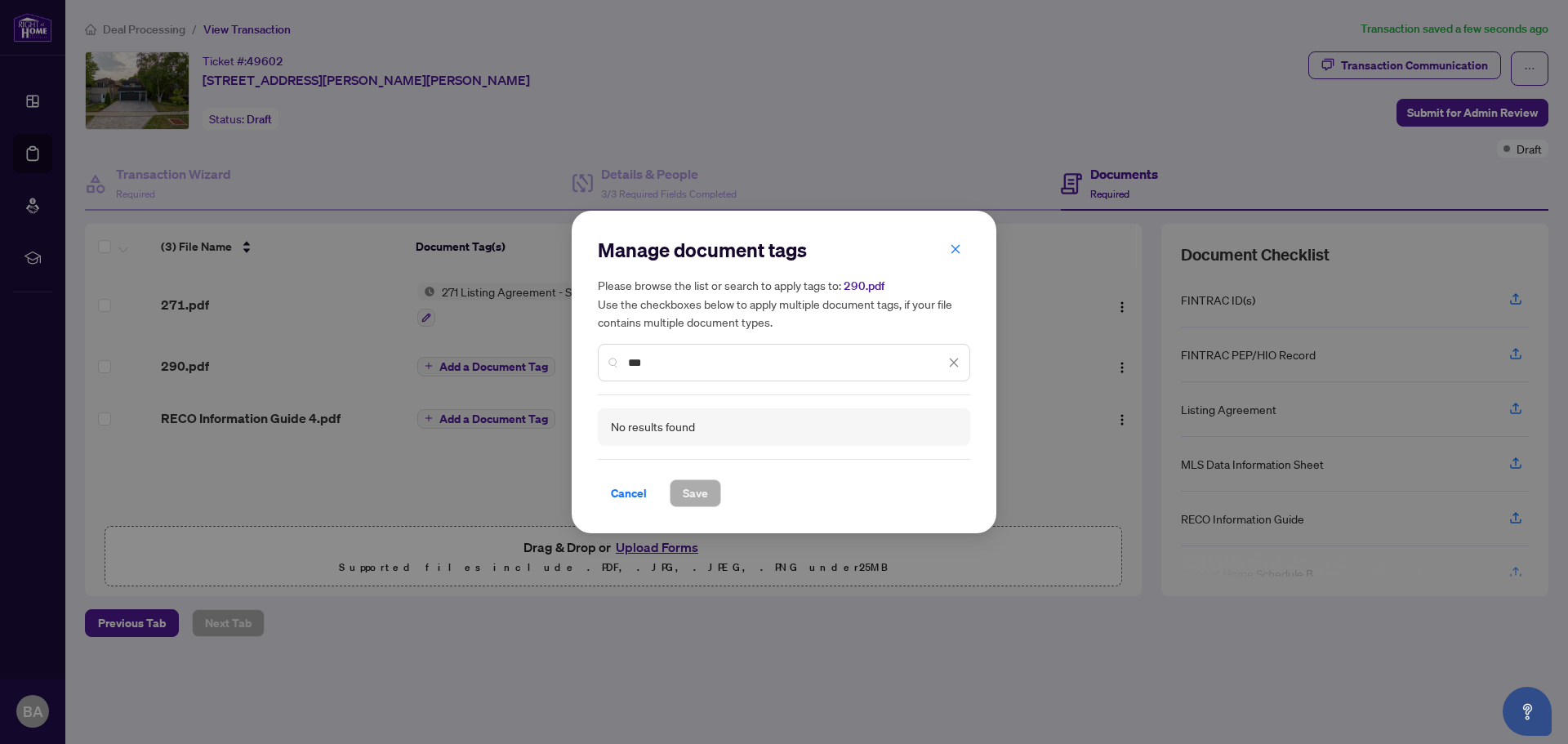
drag, startPoint x: 659, startPoint y: 361, endPoint x: 614, endPoint y: 360, distance: 45.0
click at [614, 360] on div "***" at bounding box center [784, 362] width 373 height 37
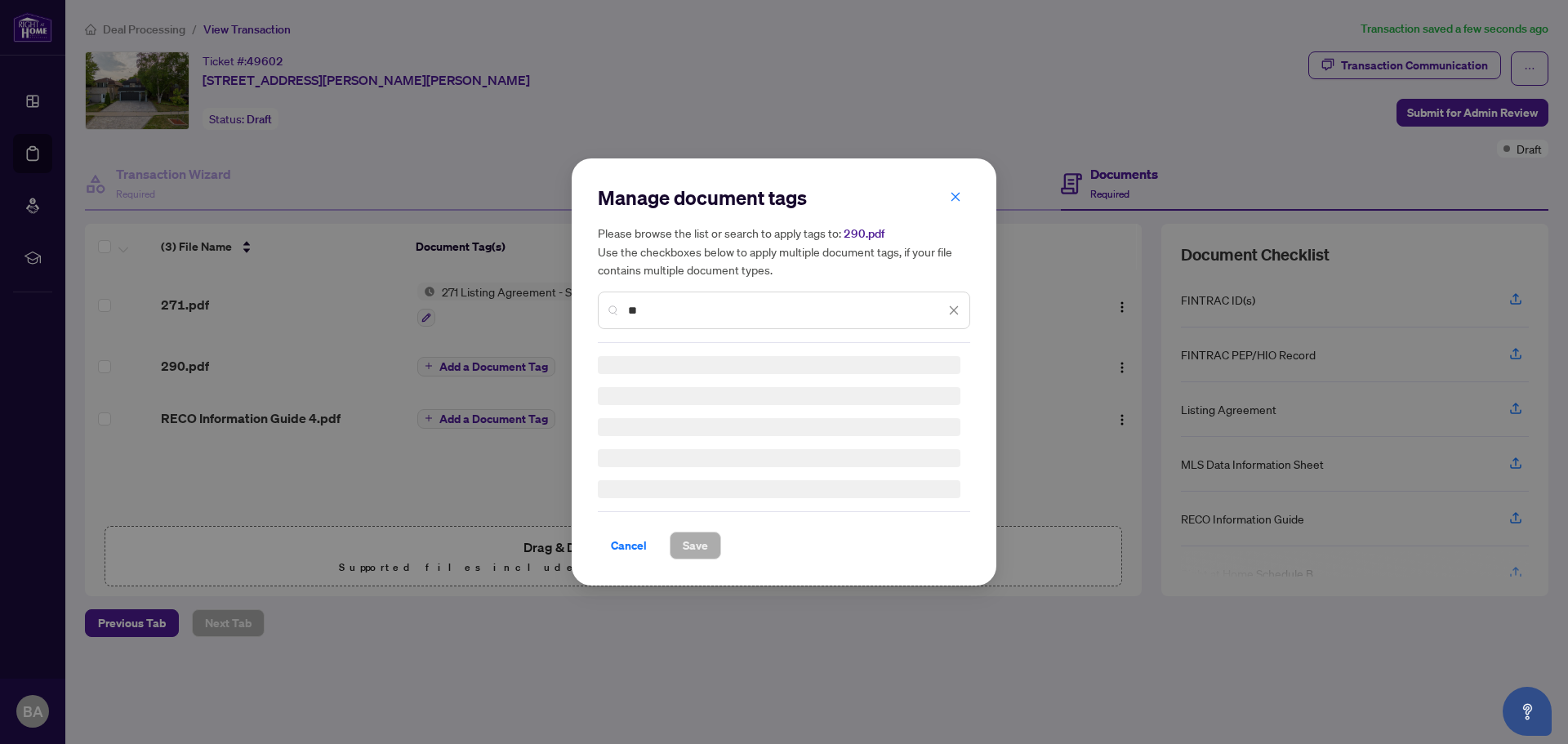
type input "*"
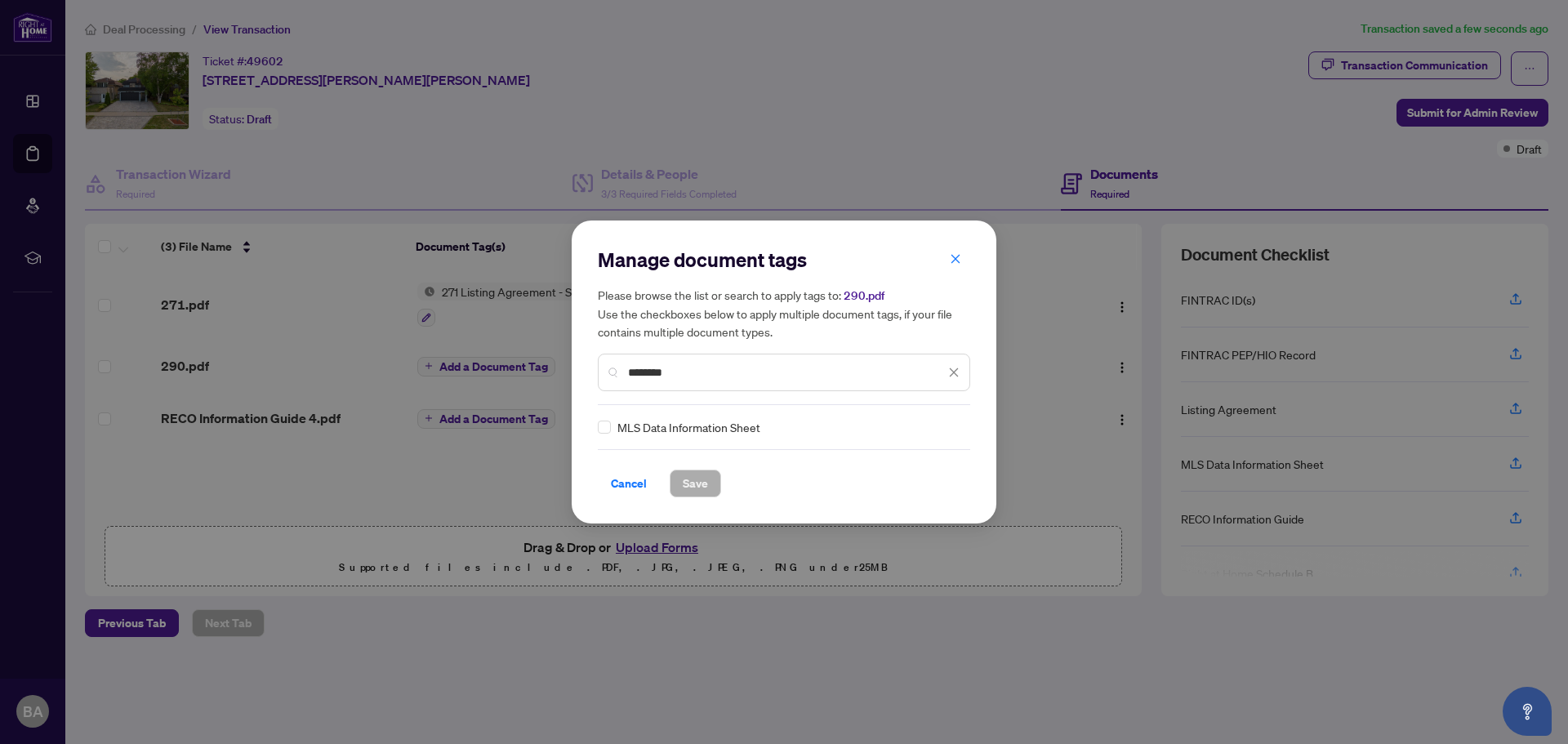
type input "********"
click at [688, 485] on span "Save" at bounding box center [696, 483] width 26 height 26
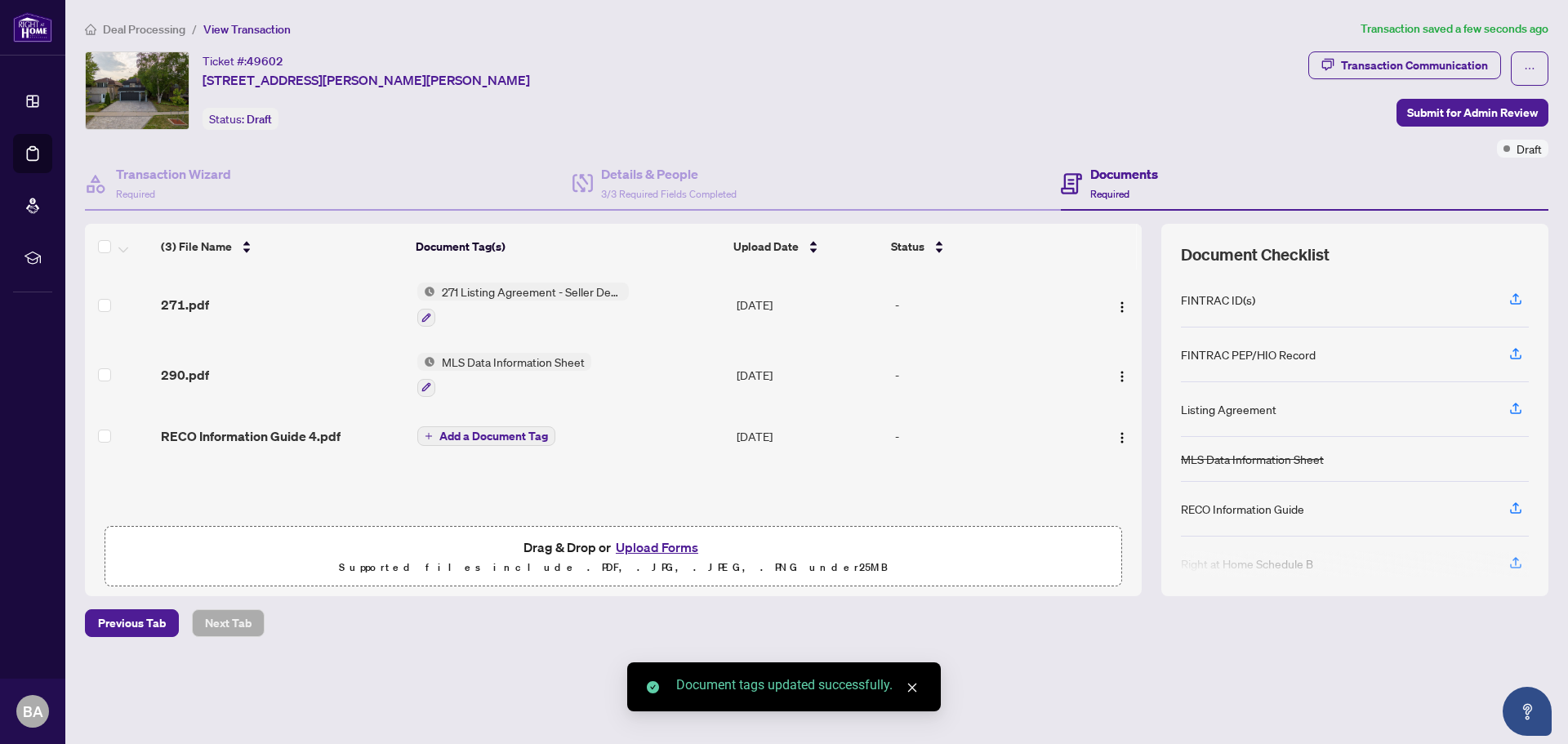
click at [494, 430] on span "Add a Document Tag" at bounding box center [493, 436] width 108 height 12
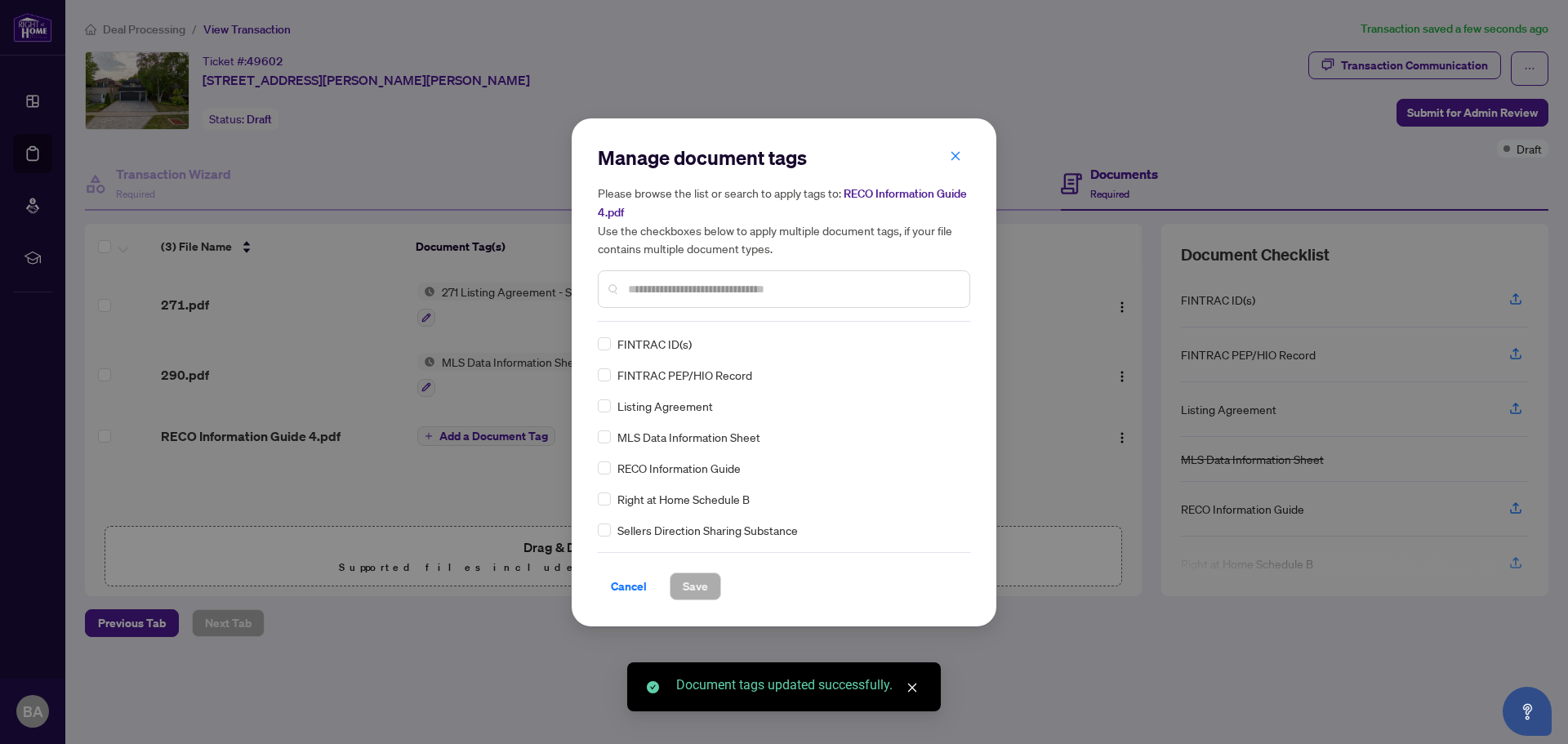
click at [681, 310] on div "Manage document tags Please browse the list or search to apply tags to: RECO In…" at bounding box center [784, 233] width 373 height 177
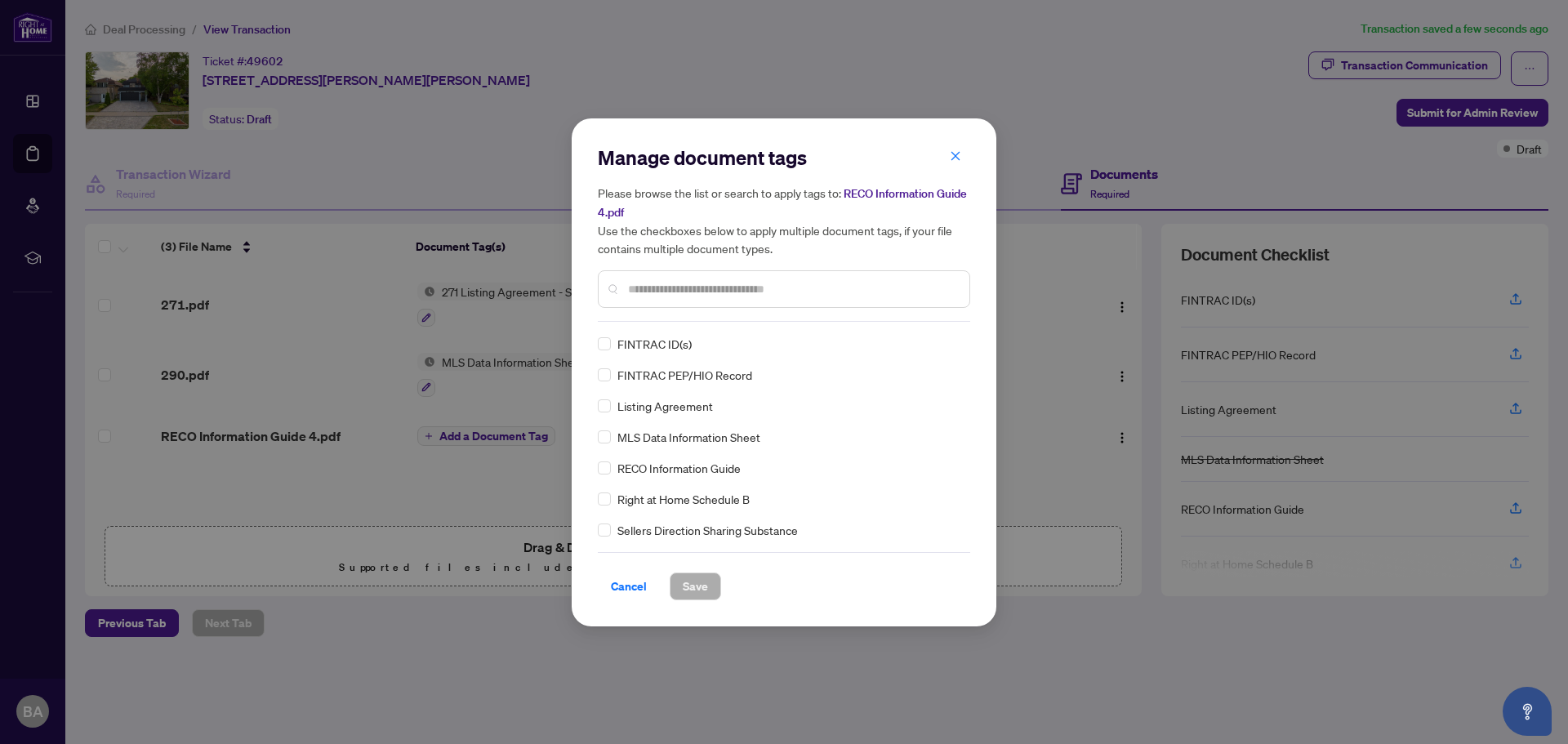
click at [751, 289] on input "text" at bounding box center [792, 289] width 328 height 18
type input "****"
click at [705, 585] on span "Save" at bounding box center [696, 586] width 26 height 26
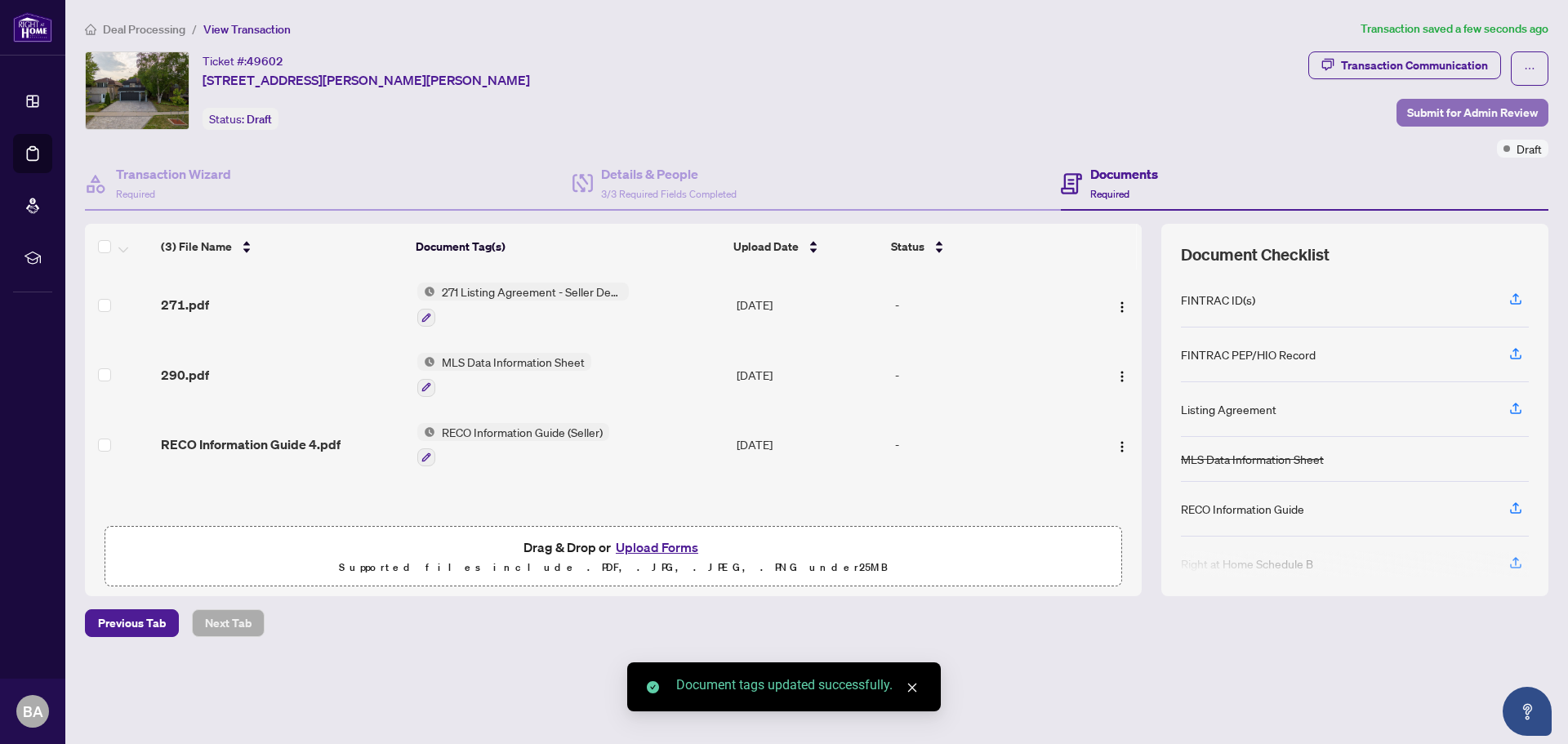
click at [1474, 113] on span "Submit for Admin Review" at bounding box center [1472, 112] width 130 height 26
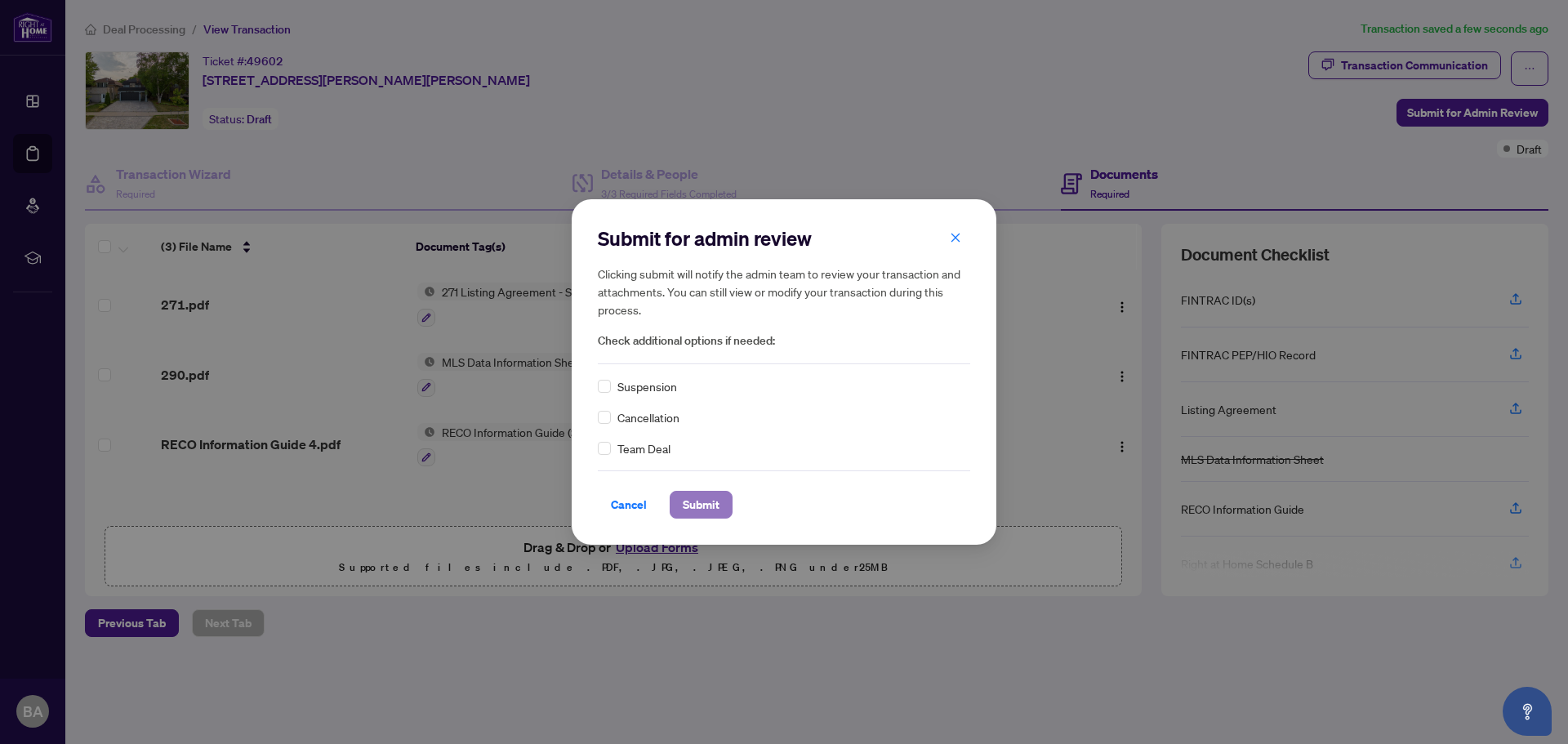
click at [710, 506] on span "Submit" at bounding box center [701, 504] width 36 height 26
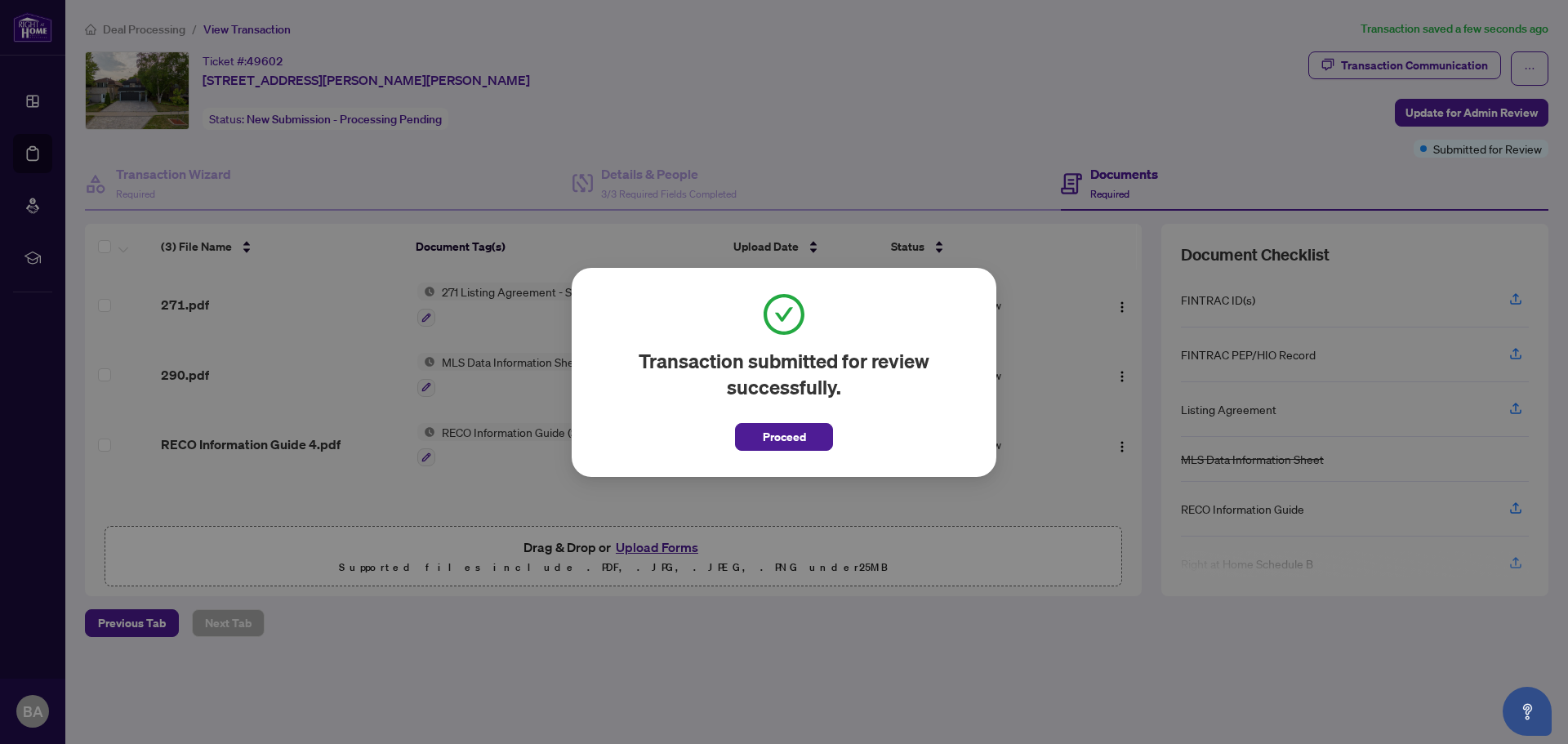
drag, startPoint x: 744, startPoint y: 432, endPoint x: 962, endPoint y: 353, distance: 231.9
click at [749, 435] on button "Proceed" at bounding box center [784, 437] width 98 height 27
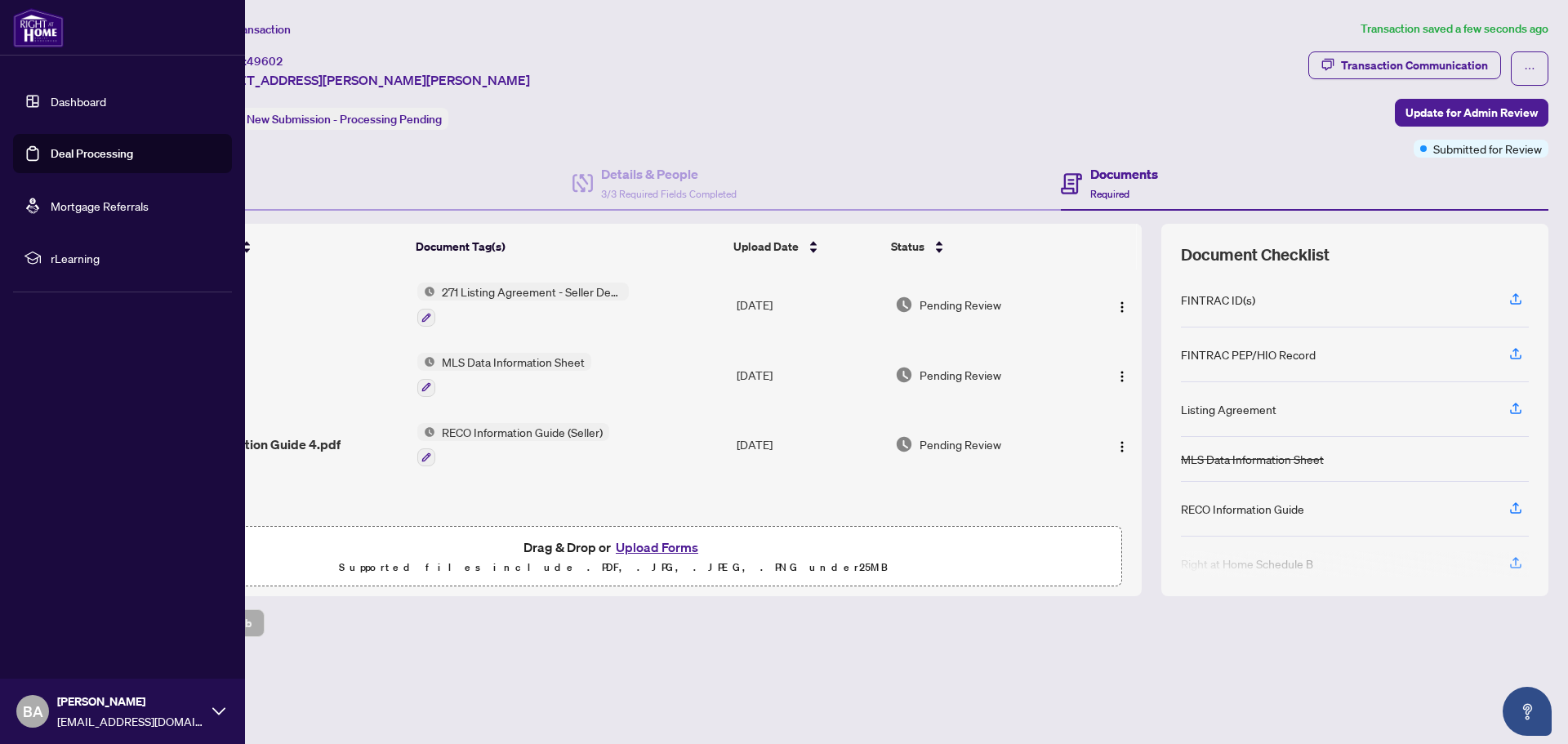
click at [97, 160] on link "Deal Processing" at bounding box center [92, 153] width 82 height 15
